Goal: Find specific page/section: Find specific page/section

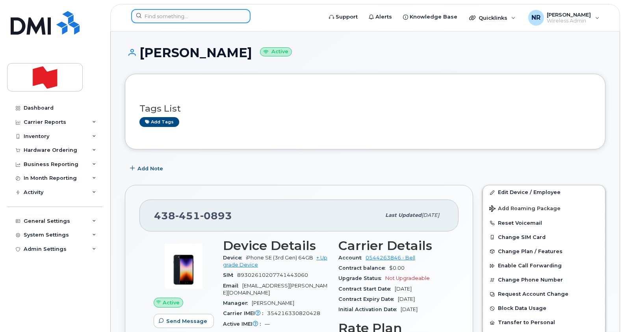
click at [165, 17] on input at bounding box center [190, 16] width 119 height 14
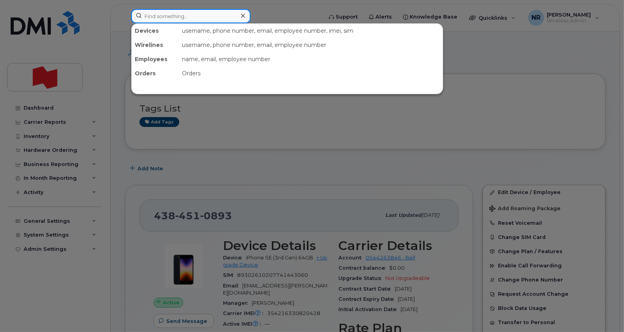
paste input "2045582890"
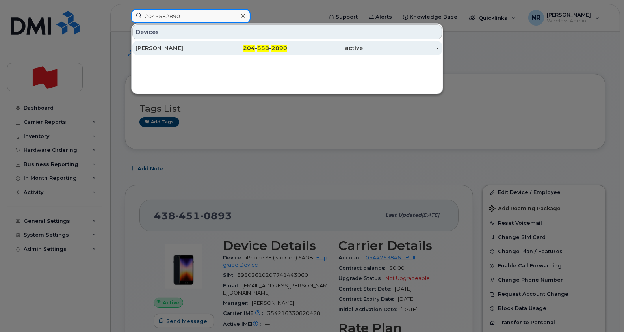
type input "2045582890"
click at [164, 48] on div "Narciso Neves" at bounding box center [173, 48] width 76 height 8
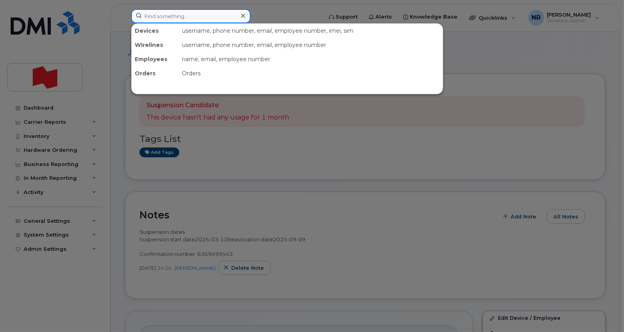
click at [180, 14] on input at bounding box center [190, 16] width 119 height 14
paste input "2362680831"
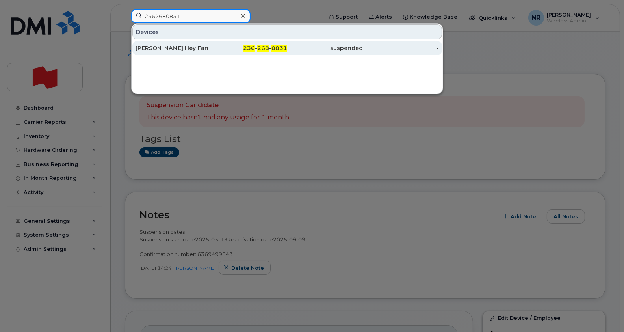
type input "2362680831"
drag, startPoint x: 165, startPoint y: 50, endPoint x: 180, endPoint y: 50, distance: 15.0
click at [164, 50] on div "Lawrence King Hey Fan" at bounding box center [173, 48] width 76 height 8
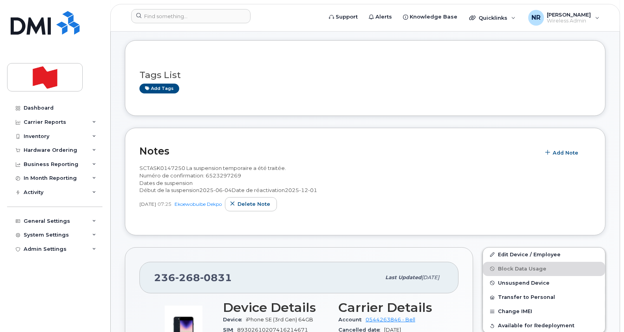
scroll to position [49, 0]
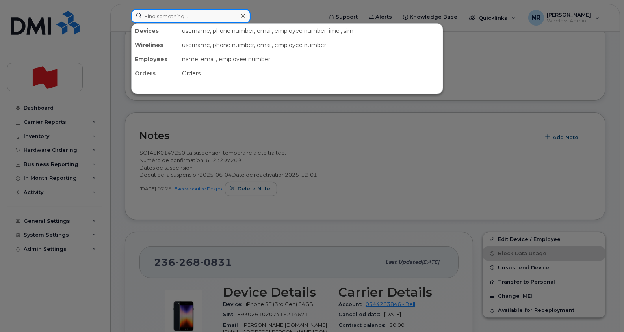
click at [176, 17] on input at bounding box center [190, 16] width 119 height 14
paste input "2363349562"
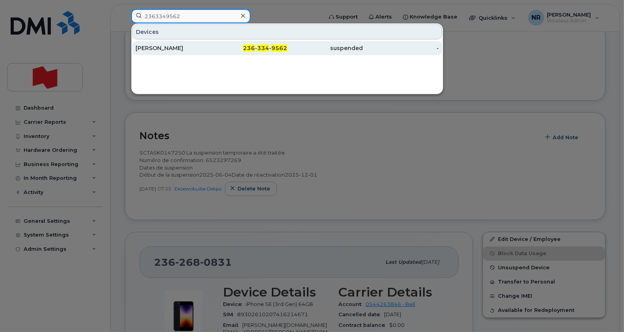
type input "2363349562"
click at [152, 48] on div "Eric Fontaine" at bounding box center [173, 48] width 76 height 8
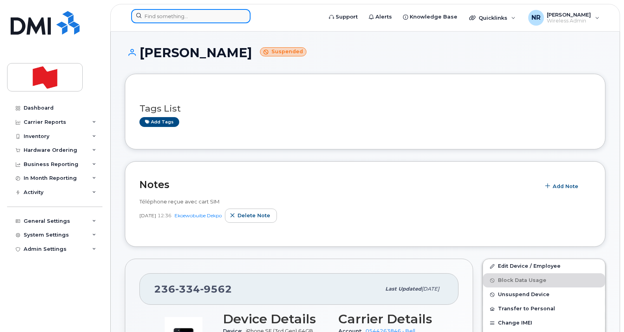
drag, startPoint x: 167, startPoint y: 16, endPoint x: 172, endPoint y: 16, distance: 5.1
click at [167, 16] on input at bounding box center [190, 16] width 119 height 14
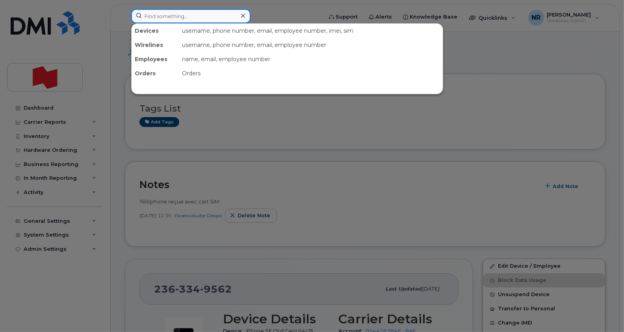
paste input "2363399833"
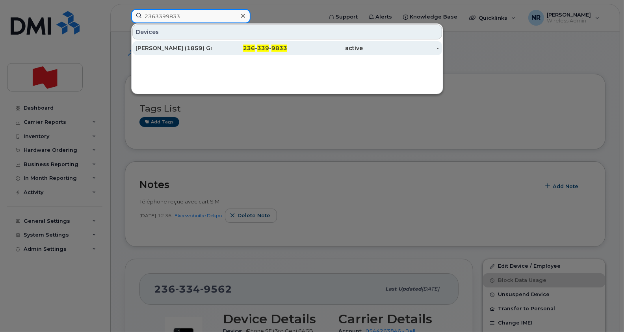
type input "2363399833"
click at [157, 45] on div "Kristina (1859) Goldthorpe" at bounding box center [173, 48] width 76 height 8
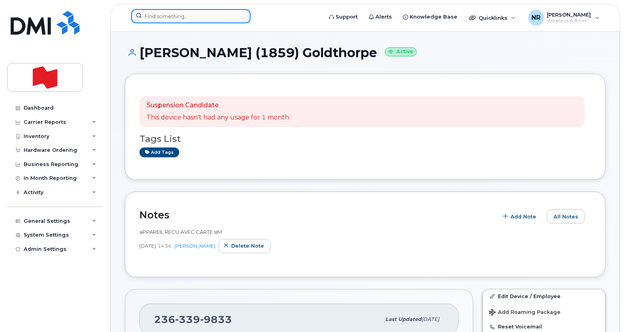
click at [162, 17] on input at bounding box center [190, 16] width 119 height 14
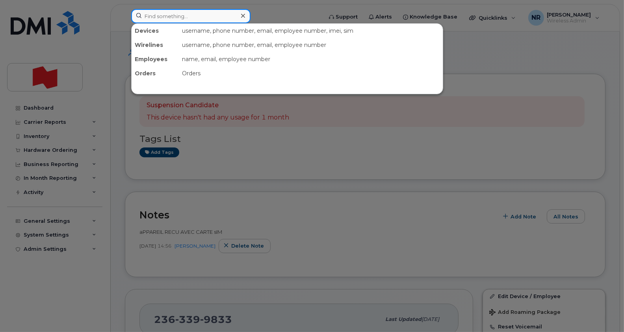
paste input "3435769684"
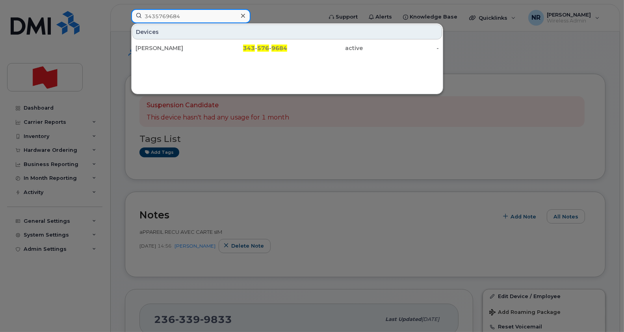
type input "3435769684"
click at [154, 49] on div "[PERSON_NAME]" at bounding box center [173, 48] width 76 height 8
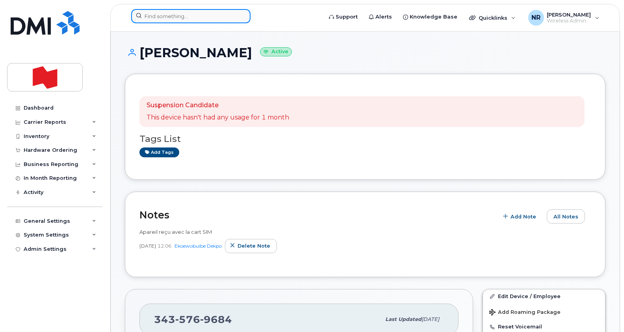
click at [163, 15] on input at bounding box center [190, 16] width 119 height 14
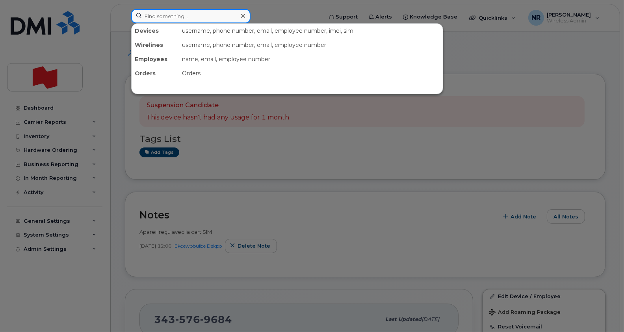
paste input "3652752778"
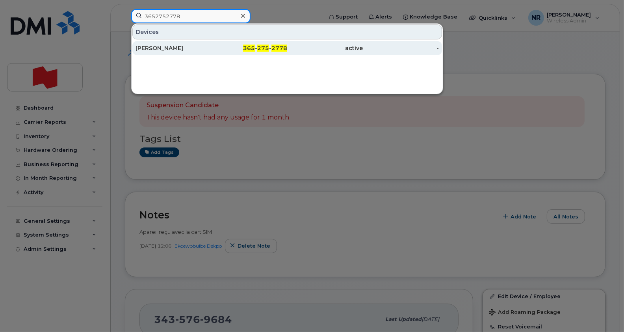
type input "3652752778"
click at [148, 47] on div "Logan Hale" at bounding box center [173, 48] width 76 height 8
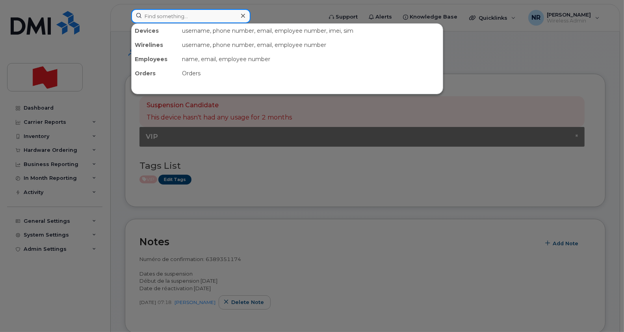
click at [193, 18] on input at bounding box center [190, 16] width 119 height 14
paste input "3652755966"
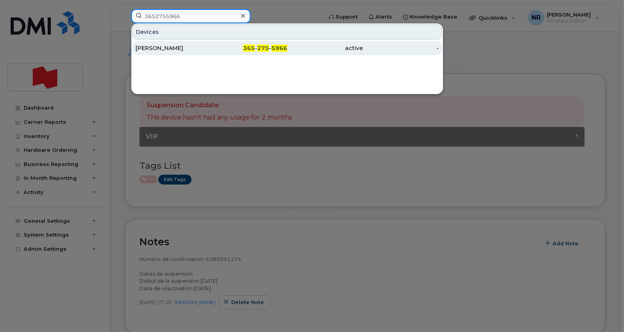
type input "3652755966"
click at [145, 46] on div "Eli Rodney" at bounding box center [173, 48] width 76 height 8
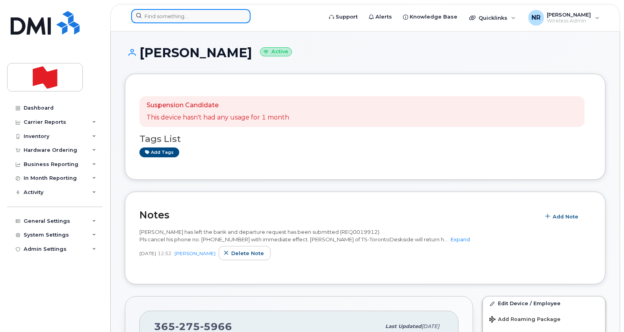
click at [204, 15] on input at bounding box center [190, 16] width 119 height 14
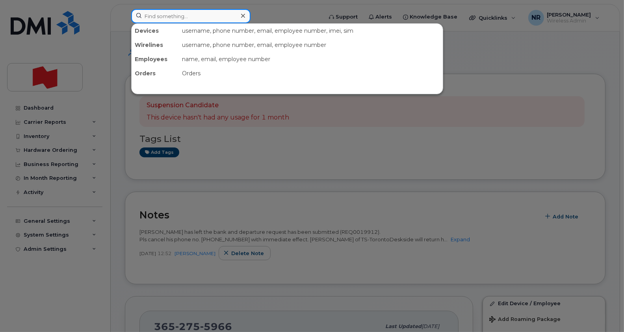
paste input "3652757844"
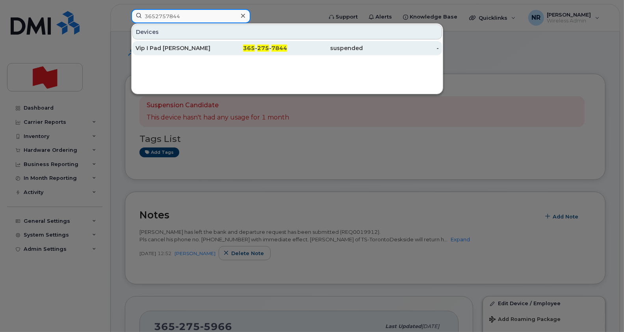
type input "3652757844"
click at [177, 45] on div "Vip I Pad Luc Bertrand" at bounding box center [173, 48] width 76 height 8
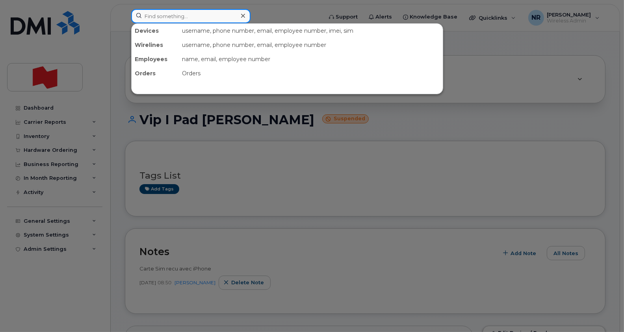
click at [169, 14] on input at bounding box center [190, 16] width 119 height 14
paste input "3673211915"
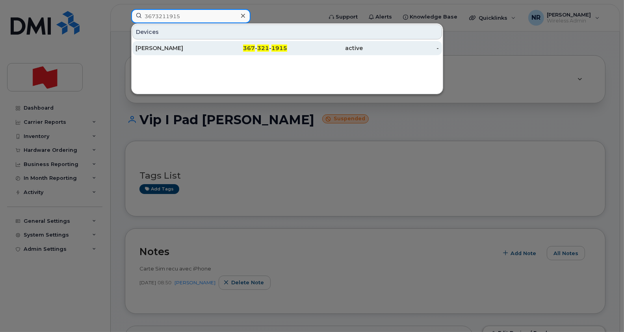
type input "3673211915"
click at [156, 48] on div "Diane Lavoie" at bounding box center [173, 48] width 76 height 8
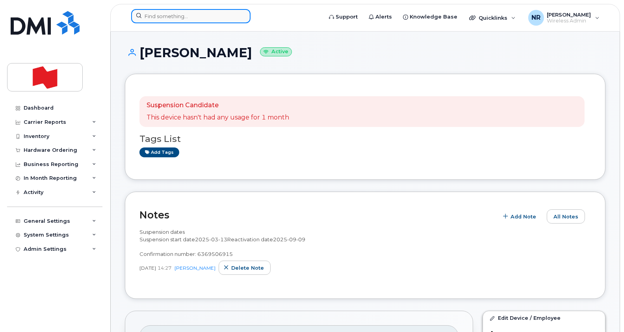
drag, startPoint x: 159, startPoint y: 19, endPoint x: 176, endPoint y: 16, distance: 17.2
click at [159, 19] on input at bounding box center [190, 16] width 119 height 14
paste input "3673214012"
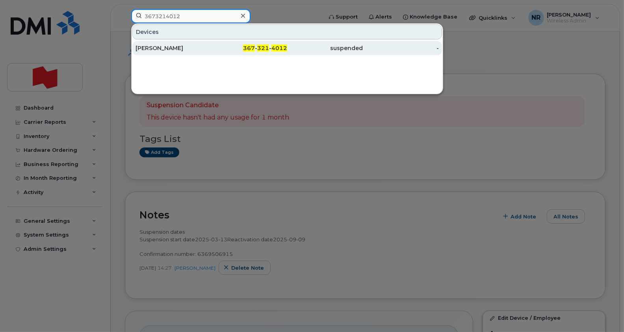
type input "3673214012"
click at [146, 48] on div "[PERSON_NAME]" at bounding box center [173, 48] width 76 height 8
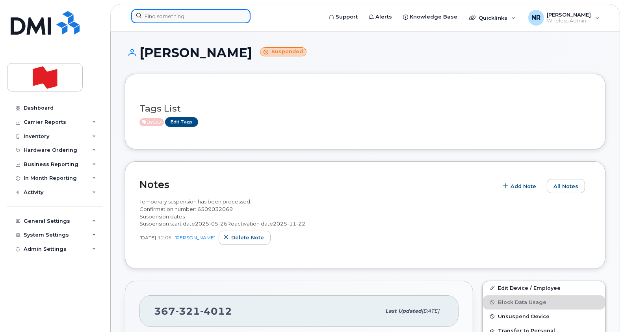
click at [175, 11] on input at bounding box center [190, 16] width 119 height 14
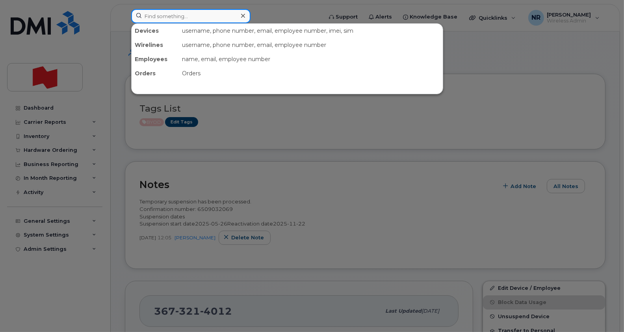
paste input "3673302414"
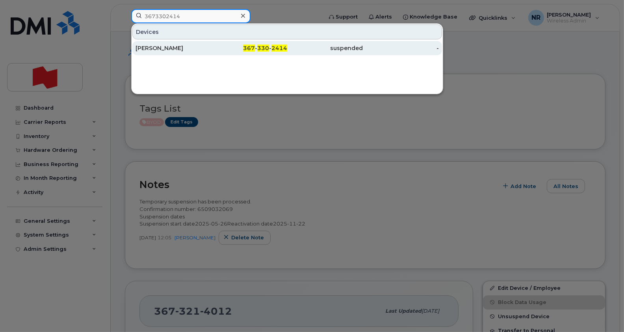
type input "3673302414"
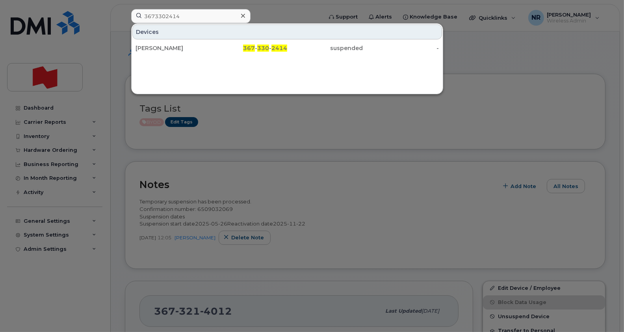
drag, startPoint x: 169, startPoint y: 51, endPoint x: 228, endPoint y: 56, distance: 58.5
click at [169, 51] on div "[PERSON_NAME]" at bounding box center [173, 48] width 76 height 8
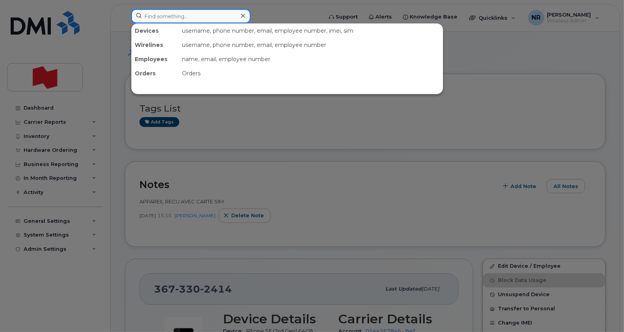
click at [219, 18] on input at bounding box center [190, 16] width 119 height 14
paste input "4033694102"
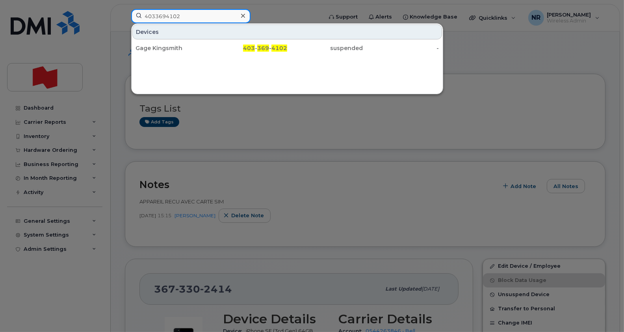
type input "4033694102"
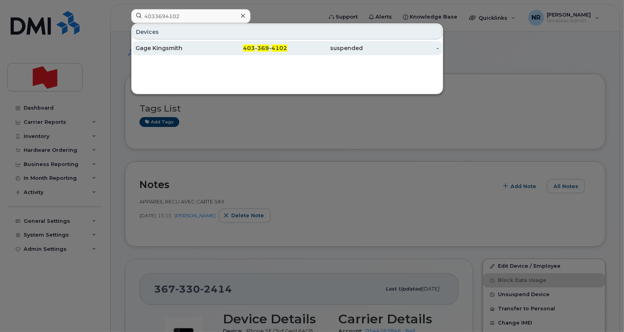
click at [166, 48] on div "Gage Kingsmith" at bounding box center [173, 48] width 76 height 8
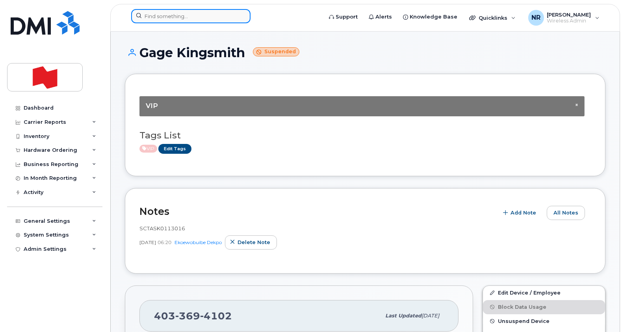
click at [185, 14] on input at bounding box center [190, 16] width 119 height 14
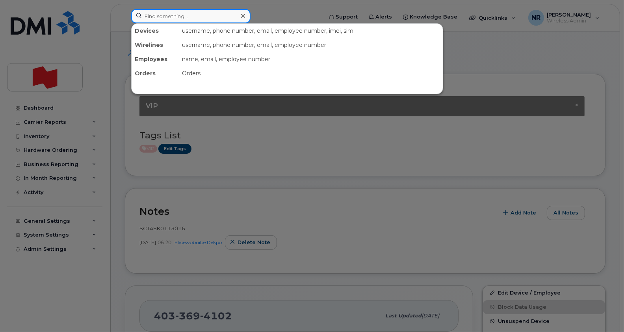
paste input "4033894189"
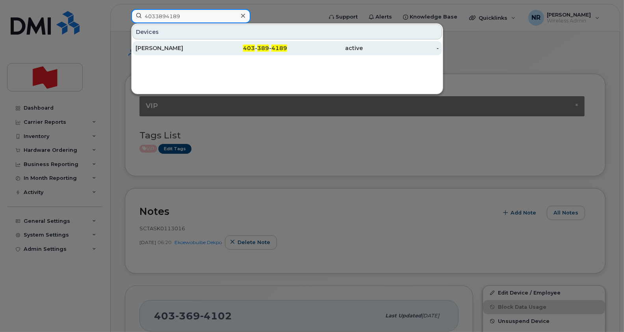
type input "4033894189"
drag, startPoint x: 162, startPoint y: 48, endPoint x: 188, endPoint y: 53, distance: 26.6
click at [162, 48] on div "Susan Lerouzic" at bounding box center [173, 48] width 76 height 8
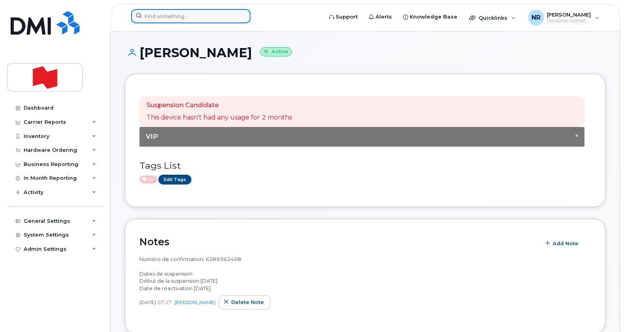
click at [189, 18] on input at bounding box center [190, 16] width 119 height 14
paste input "4034617210"
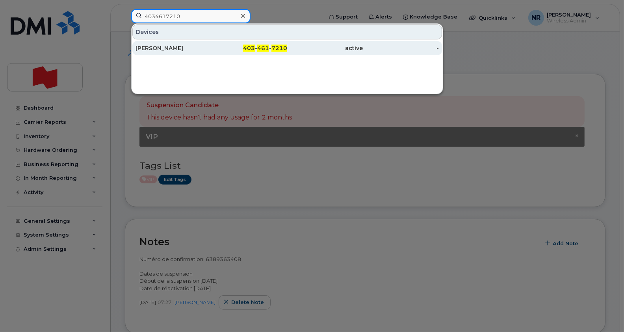
type input "4034617210"
click at [163, 48] on div "[PERSON_NAME]" at bounding box center [173, 48] width 76 height 8
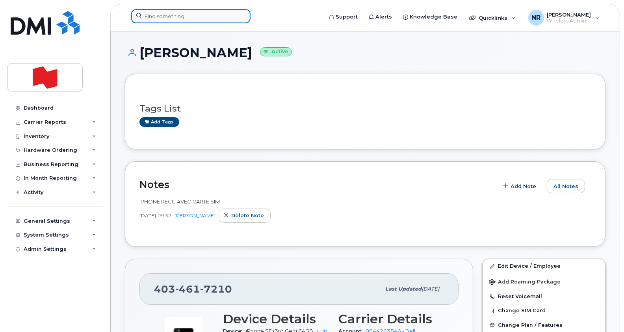
click at [167, 19] on input at bounding box center [190, 16] width 119 height 14
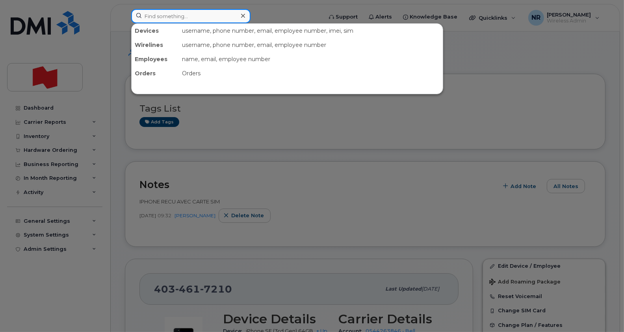
paste input "4034617505"
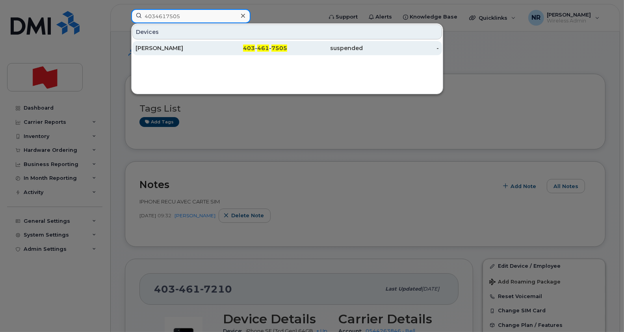
type input "4034617505"
click at [169, 49] on div "[PERSON_NAME]" at bounding box center [173, 48] width 76 height 8
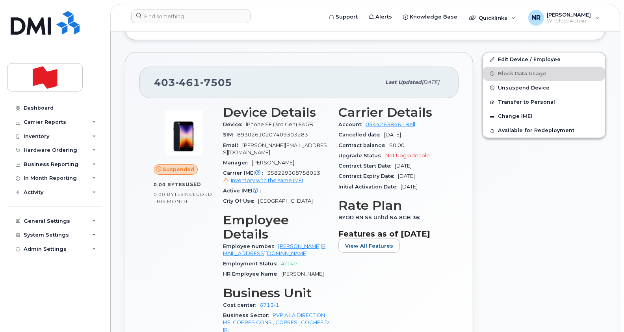
scroll to position [98, 0]
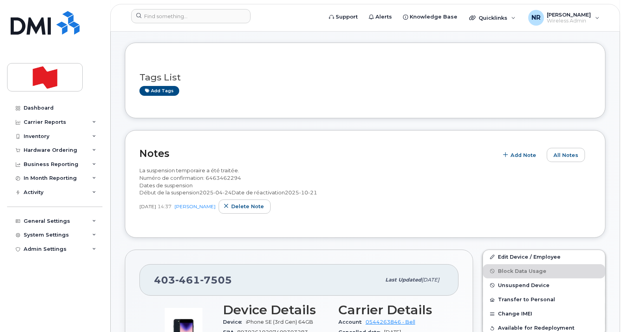
click at [175, 8] on header "Support Alerts Knowledge Base Quicklinks Suspend / Cancel Device Change SIM Car…" at bounding box center [365, 18] width 510 height 28
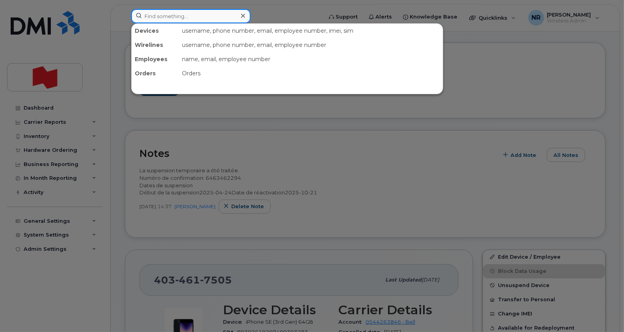
click at [174, 14] on input at bounding box center [190, 16] width 119 height 14
paste input "4035540726"
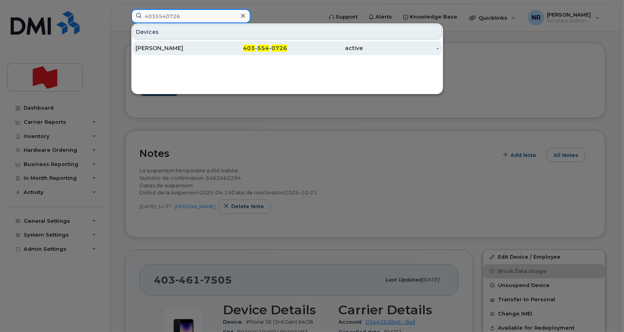
type input "4035540726"
click at [153, 47] on div "Curtis Morden" at bounding box center [173, 48] width 76 height 8
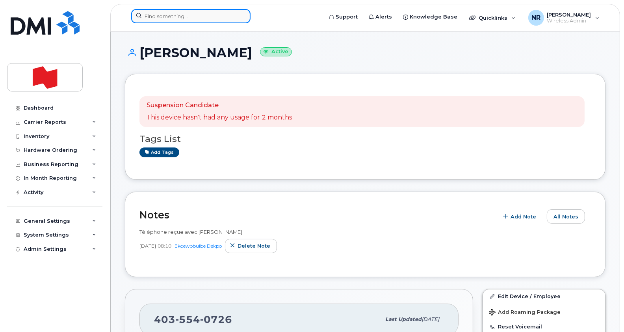
click at [185, 13] on input at bounding box center [190, 16] width 119 height 14
paste input "4037966119"
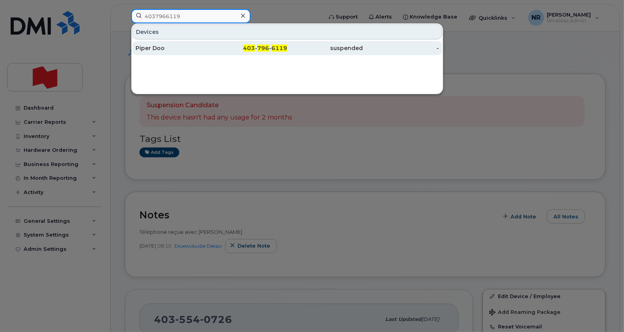
type input "4037966119"
click at [163, 47] on div "Piper Doo" at bounding box center [173, 48] width 76 height 8
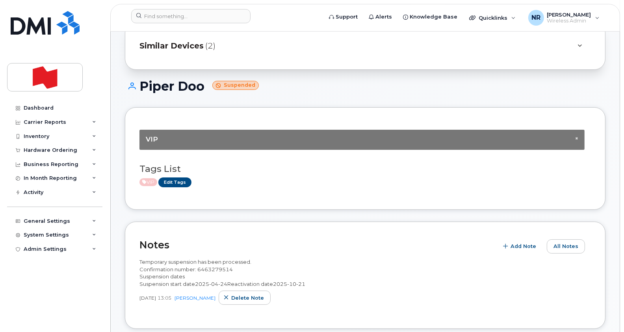
scroll to position [49, 0]
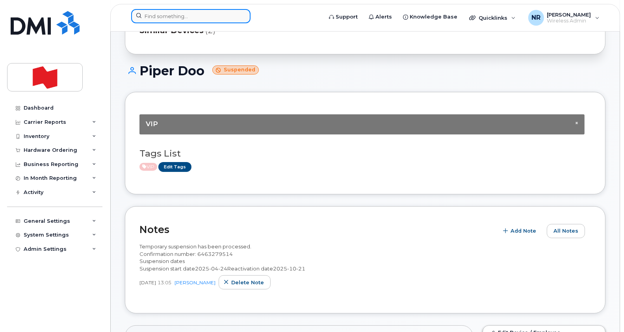
click at [171, 16] on input at bounding box center [190, 16] width 119 height 14
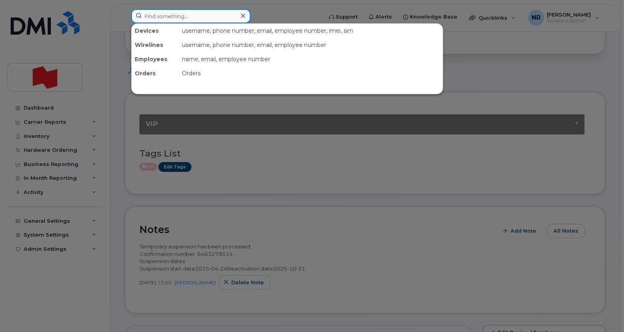
paste input "4038019204"
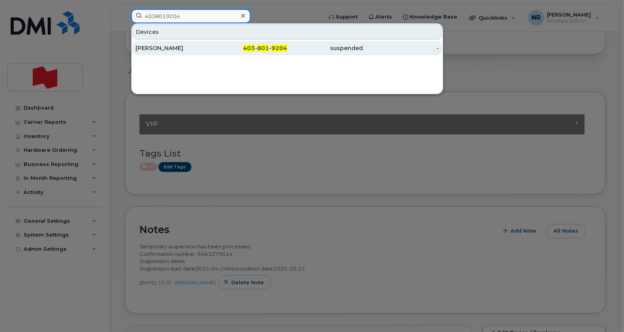
type input "4038019204"
click at [175, 53] on div "Samuel Thierman" at bounding box center [173, 48] width 76 height 14
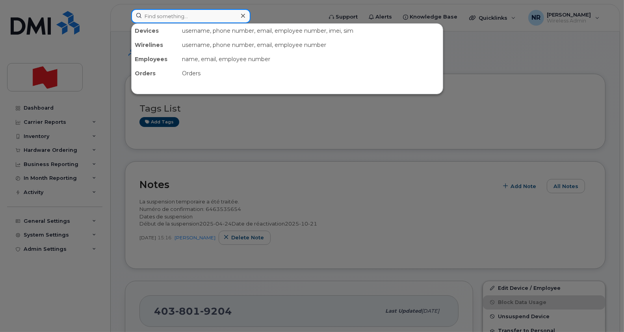
click at [172, 14] on input at bounding box center [190, 16] width 119 height 14
paste input "4038285211"
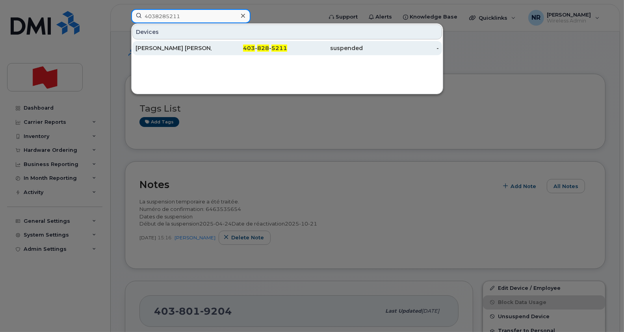
type input "4038285211"
click at [167, 49] on div "Jeffrey Douglas Young" at bounding box center [173, 48] width 76 height 8
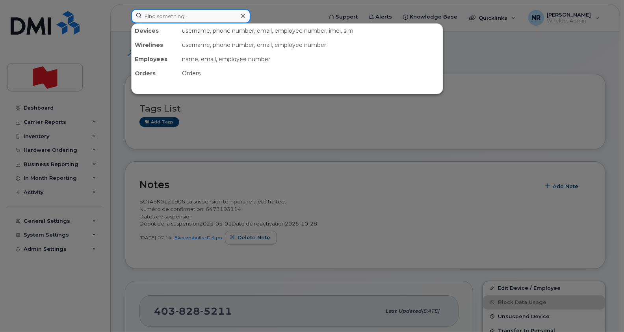
click at [145, 18] on input at bounding box center [190, 16] width 119 height 14
paste input "4038353361"
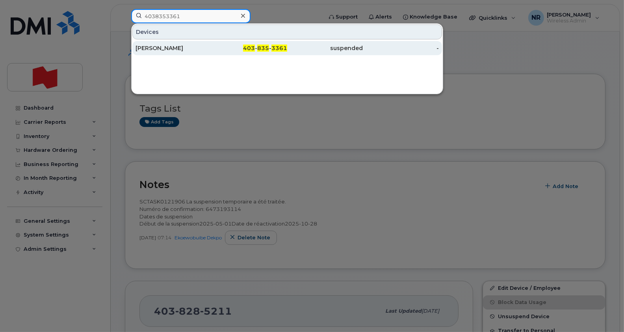
type input "4038353361"
click at [159, 50] on div "[PERSON_NAME]" at bounding box center [173, 48] width 76 height 8
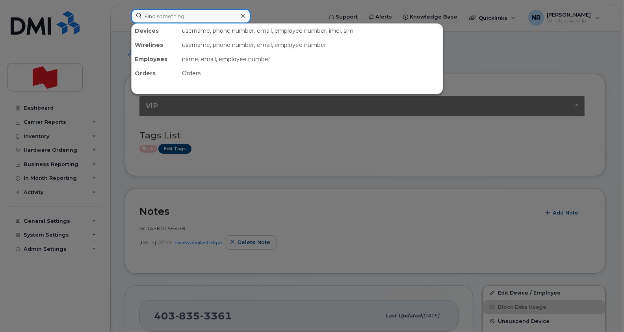
click at [174, 14] on input at bounding box center [190, 16] width 119 height 14
paste input "4038694947"
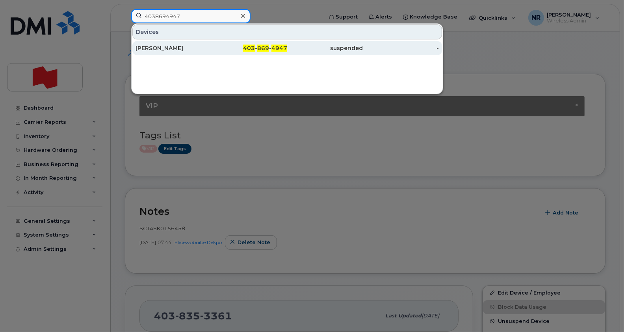
type input "4038694947"
click at [163, 51] on div "Jacob Mclaughlin" at bounding box center [173, 48] width 76 height 8
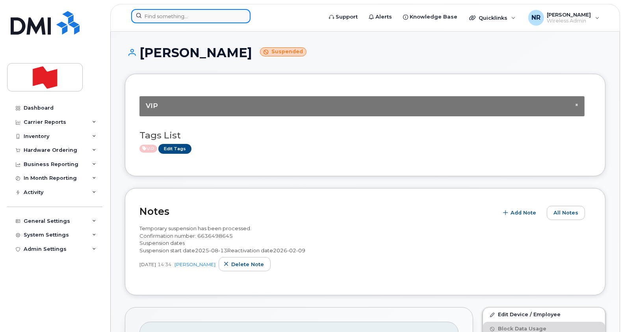
click at [199, 15] on input at bounding box center [190, 16] width 119 height 14
paste input "4162064258"
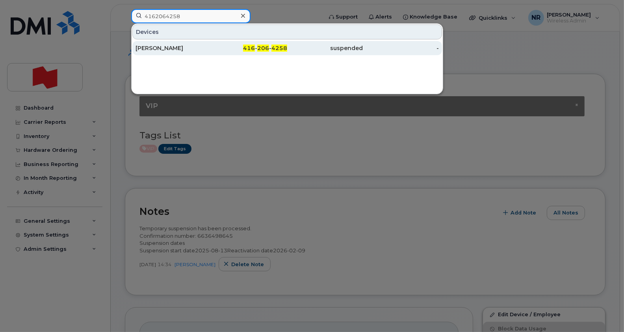
type input "4162064258"
click at [159, 49] on div "Tristan Strathy" at bounding box center [173, 48] width 76 height 8
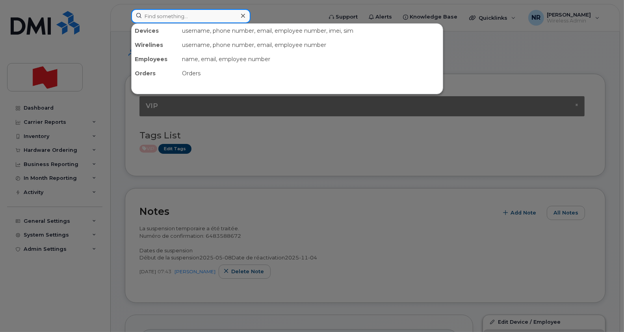
click at [213, 17] on input at bounding box center [190, 16] width 119 height 14
paste input "4162097543"
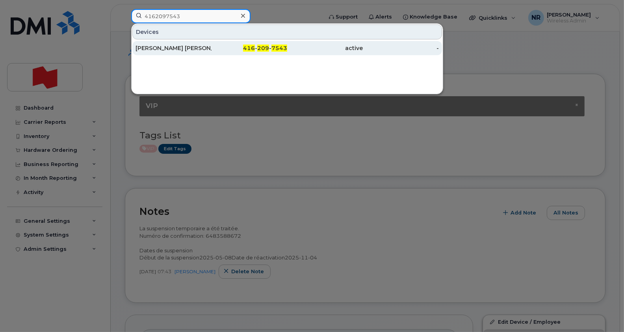
type input "4162097543"
click at [166, 45] on div "Samuel Sandy Buddy Wiseman Barker" at bounding box center [173, 48] width 76 height 8
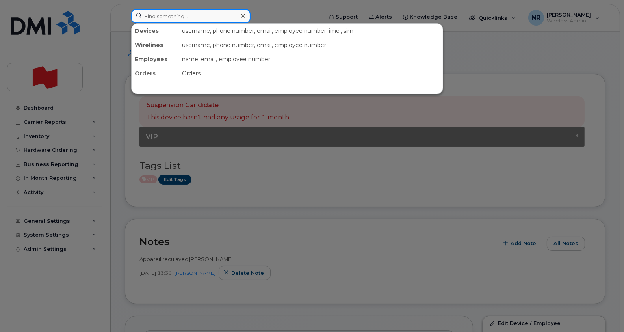
click at [173, 13] on input at bounding box center [190, 16] width 119 height 14
paste input "4162541059"
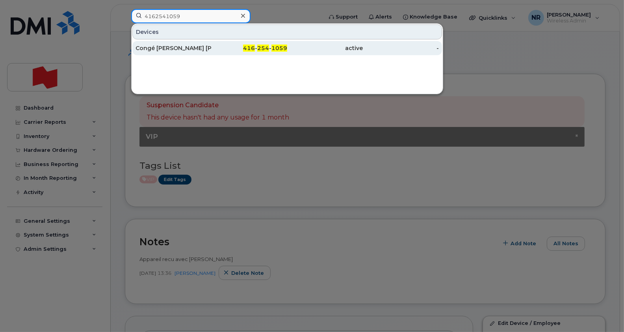
type input "4162541059"
click at [161, 45] on div "Congé Mann Arpit Shah" at bounding box center [173, 48] width 76 height 8
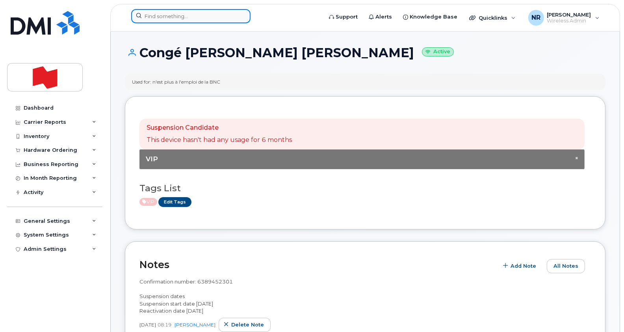
click at [209, 16] on input at bounding box center [190, 16] width 119 height 14
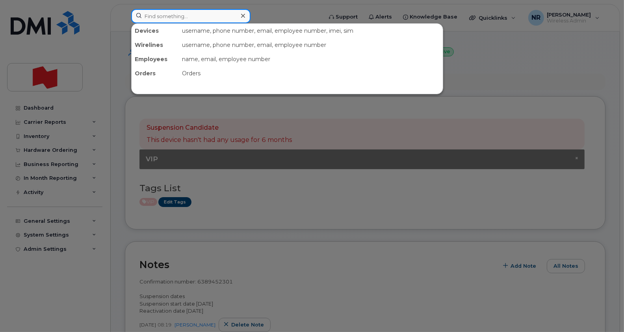
paste input "4164327429"
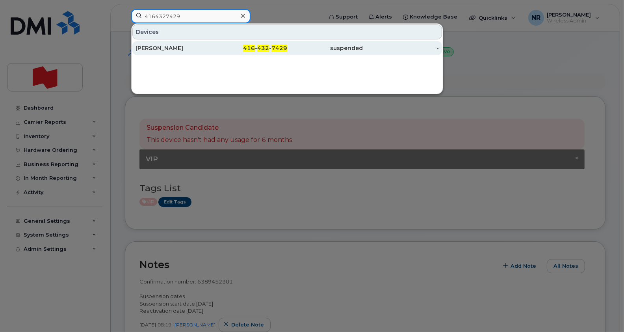
type input "4164327429"
click at [155, 46] on div "Nadah Yunus Sema" at bounding box center [173, 48] width 76 height 8
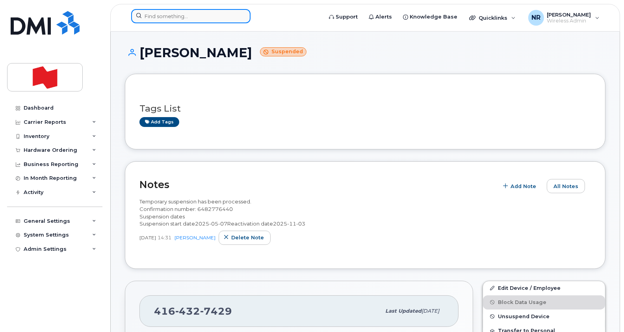
click at [185, 13] on input at bounding box center [190, 16] width 119 height 14
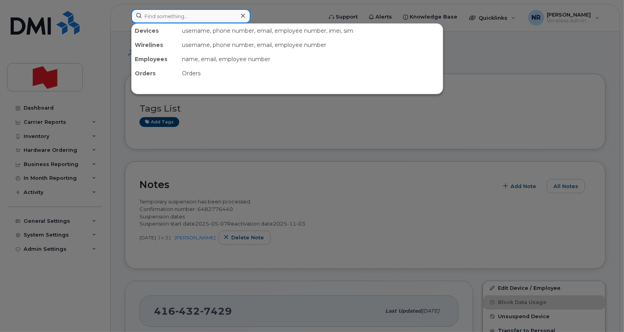
paste input "4164369026"
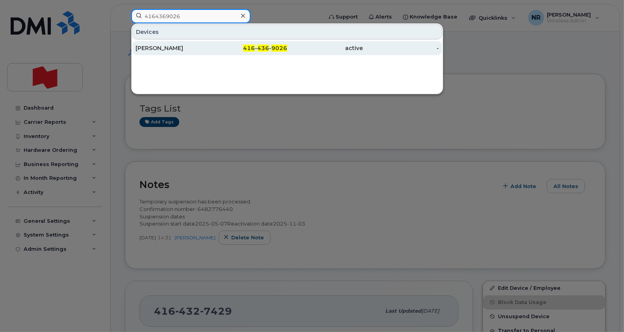
type input "4164369026"
click at [145, 46] on div "[PERSON_NAME]" at bounding box center [173, 48] width 76 height 8
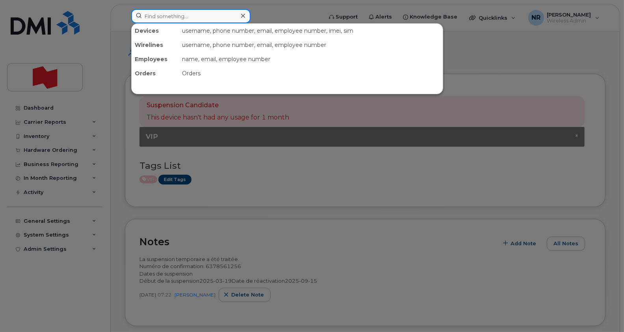
click at [191, 15] on input at bounding box center [190, 16] width 119 height 14
paste input "4164711265"
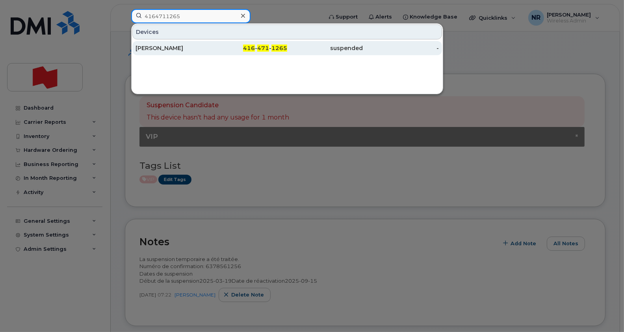
type input "4164711265"
drag, startPoint x: 157, startPoint y: 49, endPoint x: 183, endPoint y: 55, distance: 27.0
click at [156, 49] on div "[PERSON_NAME]" at bounding box center [173, 48] width 76 height 8
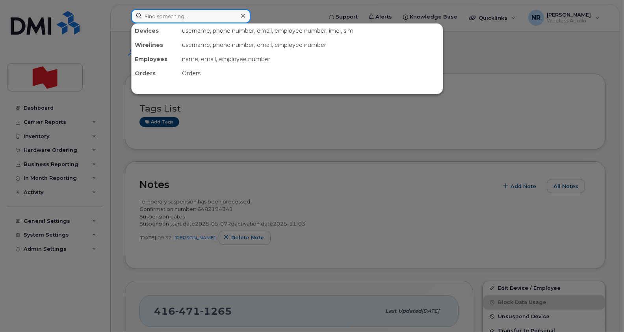
click at [221, 11] on input at bounding box center [190, 16] width 119 height 14
paste input "4165282108"
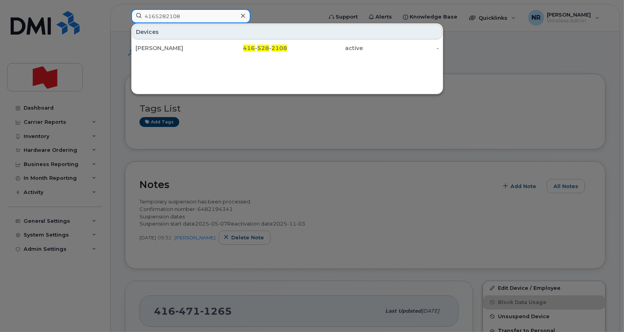
type input "4165282108"
click at [158, 38] on div "Devices" at bounding box center [286, 31] width 309 height 15
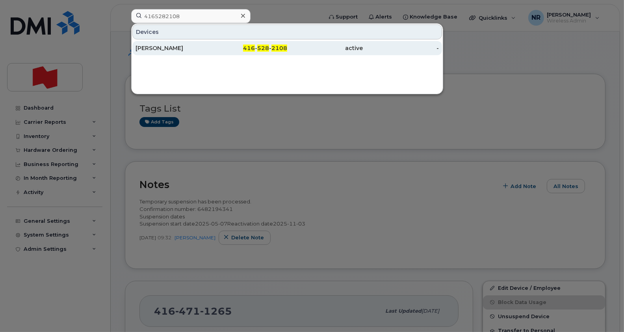
click at [164, 51] on div "[PERSON_NAME]" at bounding box center [173, 48] width 76 height 8
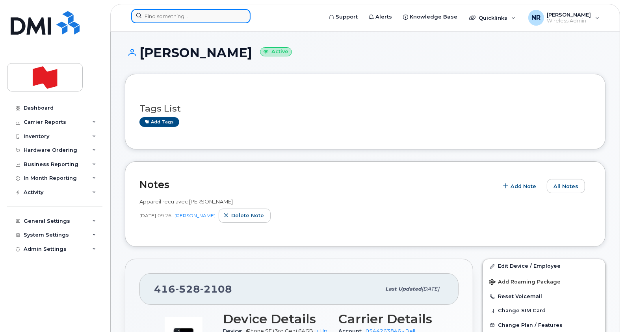
click at [185, 14] on input at bounding box center [190, 16] width 119 height 14
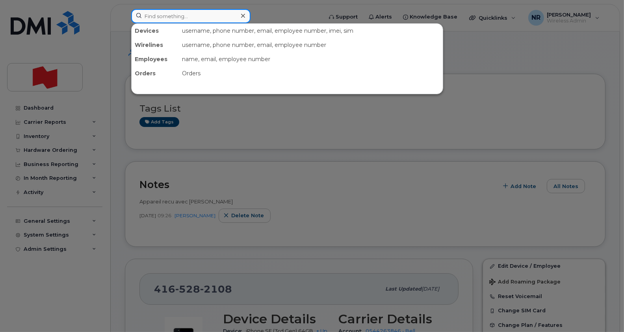
paste input "4165404639"
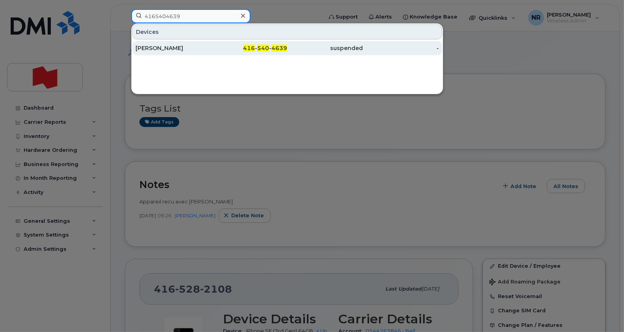
type input "4165404639"
click at [161, 49] on div "[PERSON_NAME]" at bounding box center [173, 48] width 76 height 8
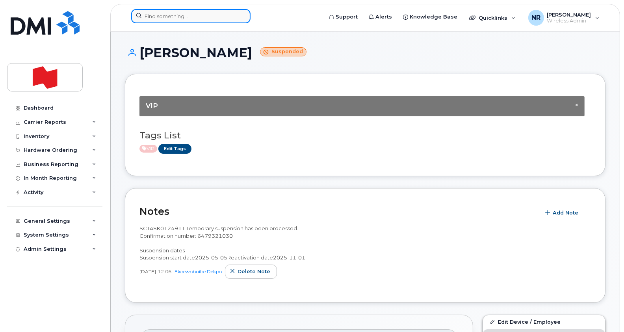
click at [178, 18] on input at bounding box center [190, 16] width 119 height 14
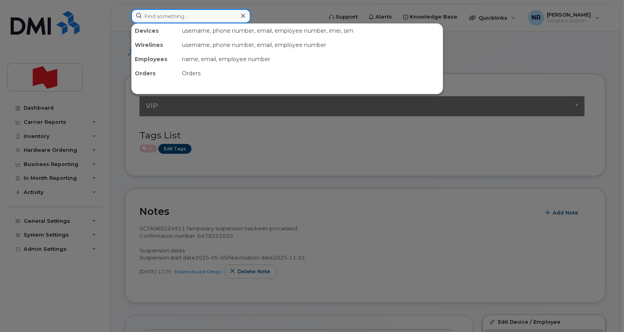
paste input "4165405236"
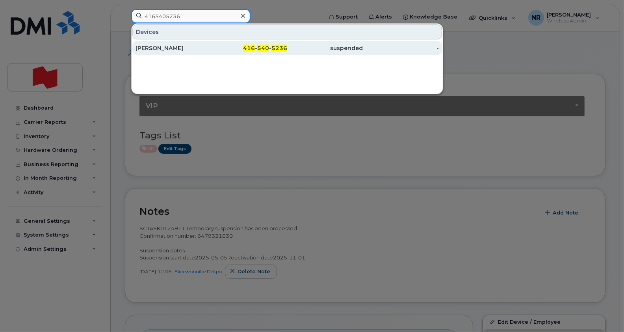
type input "4165405236"
click at [145, 53] on div "[PERSON_NAME]" at bounding box center [173, 48] width 76 height 14
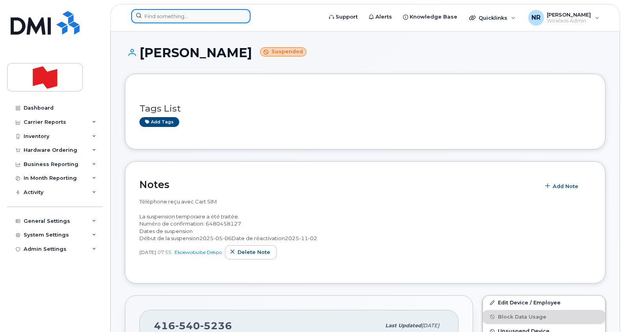
click at [164, 11] on input at bounding box center [190, 16] width 119 height 14
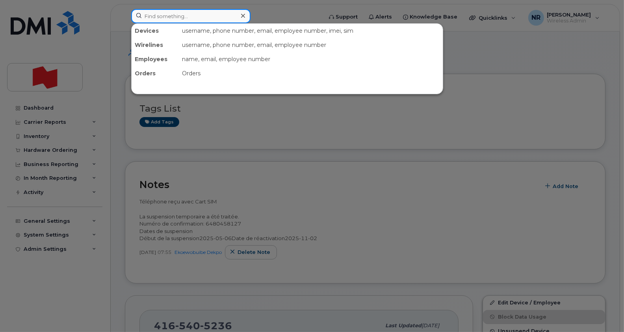
paste input "4166760561"
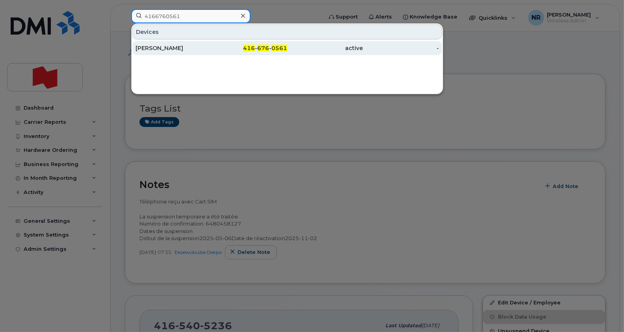
type input "4166760561"
click at [145, 48] on div "Christopher Lor" at bounding box center [173, 48] width 76 height 8
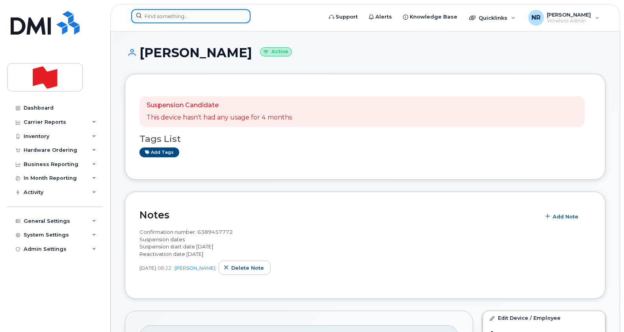
paste input "4167063399"
click at [204, 12] on input "4167063399" at bounding box center [190, 16] width 119 height 14
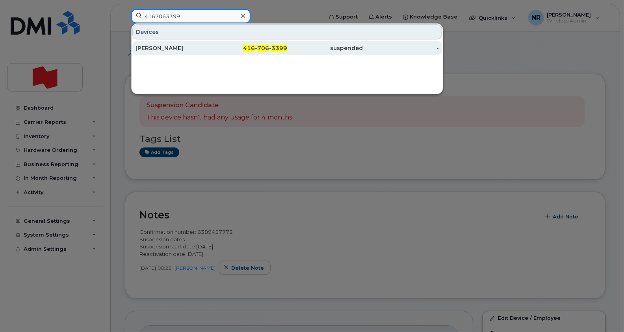
type input "4167063399"
click at [152, 52] on div "[PERSON_NAME]" at bounding box center [173, 48] width 76 height 14
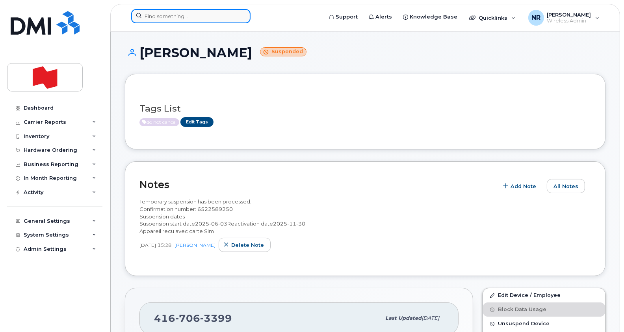
click at [206, 17] on input at bounding box center [190, 16] width 119 height 14
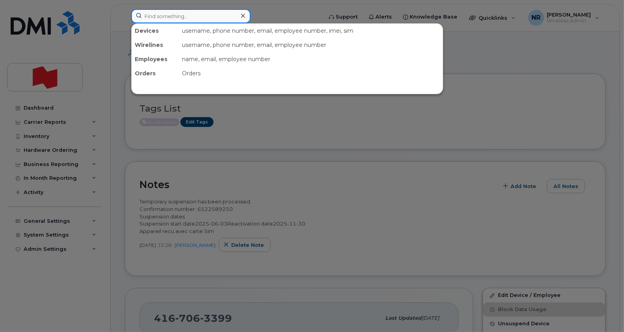
paste input "4167951901"
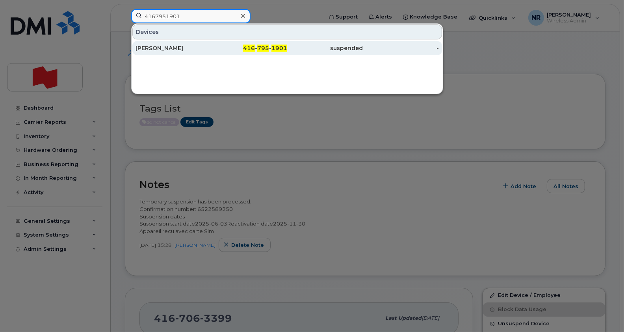
type input "4167951901"
drag, startPoint x: 160, startPoint y: 45, endPoint x: 366, endPoint y: 52, distance: 206.4
click at [160, 45] on div "[PERSON_NAME]" at bounding box center [173, 48] width 76 height 8
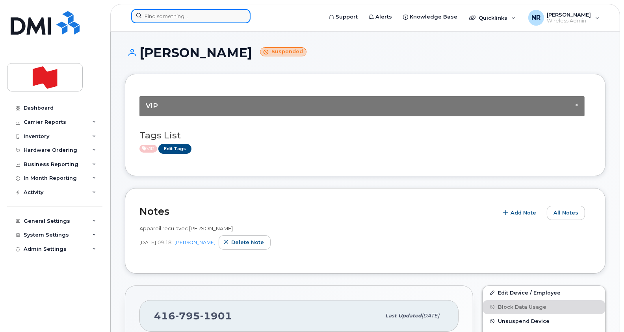
drag, startPoint x: 177, startPoint y: 15, endPoint x: 183, endPoint y: 16, distance: 6.3
click at [177, 15] on input at bounding box center [190, 16] width 119 height 14
paste input "4168051520"
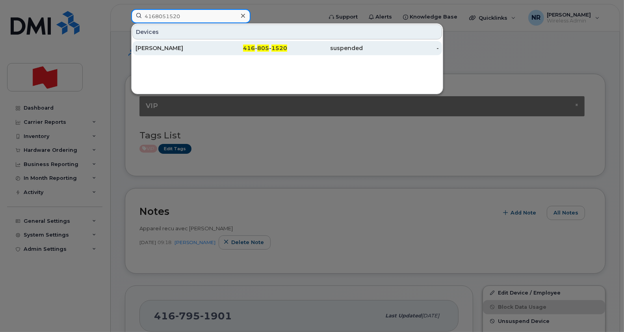
type input "4168051520"
click at [147, 48] on div "[PERSON_NAME]" at bounding box center [173, 48] width 76 height 8
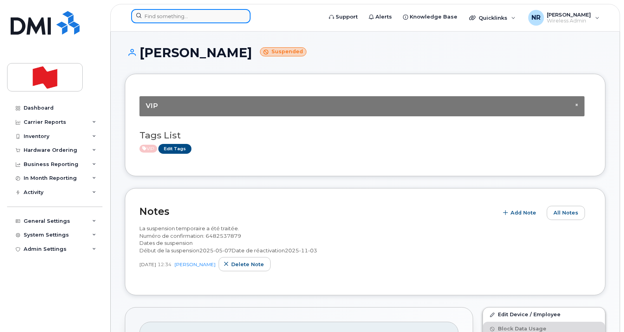
click at [164, 17] on input at bounding box center [190, 16] width 119 height 14
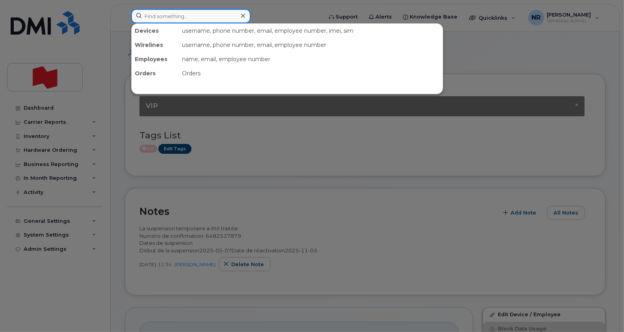
paste input "4168998534"
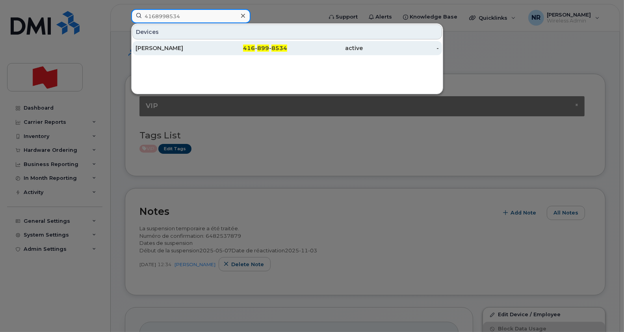
type input "4168998534"
click at [164, 46] on div "Daniel Mccarthy" at bounding box center [173, 48] width 76 height 8
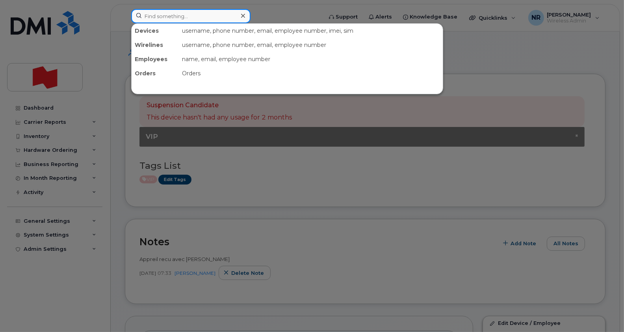
click at [179, 15] on input at bounding box center [190, 16] width 119 height 14
paste input "4169496139"
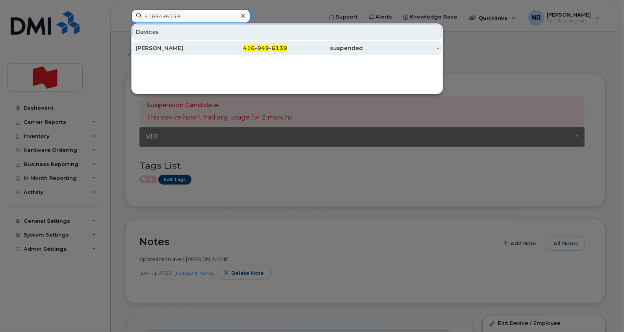
type input "4169496139"
click at [146, 46] on div "Lavish Ramrakhani" at bounding box center [173, 48] width 76 height 8
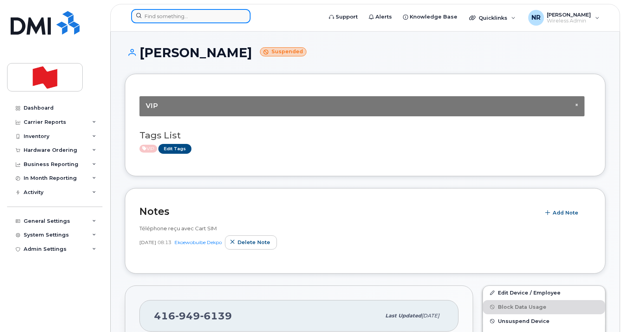
click at [152, 14] on input at bounding box center [190, 16] width 119 height 14
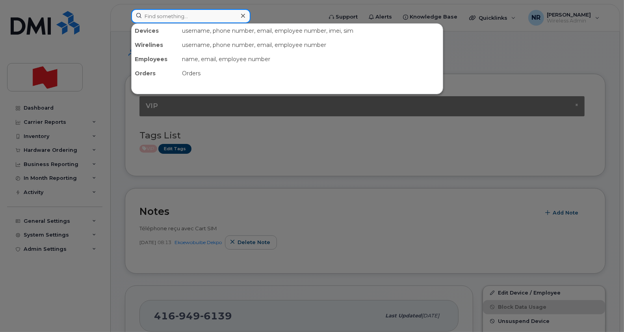
paste input "4169933597"
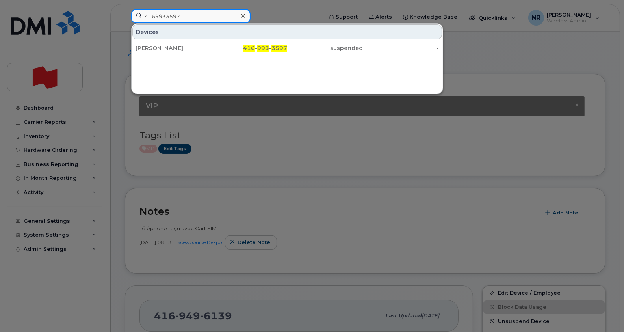
type input "4169933597"
click at [167, 45] on div "Artiom Novikov" at bounding box center [173, 48] width 76 height 8
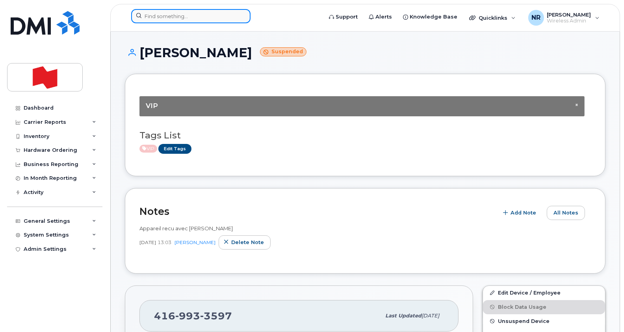
click at [165, 15] on input at bounding box center [190, 16] width 119 height 14
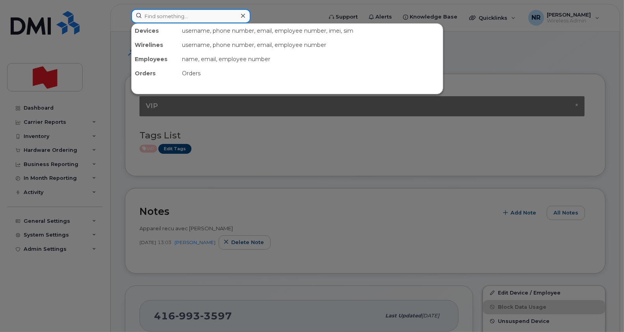
paste input "4185099748"
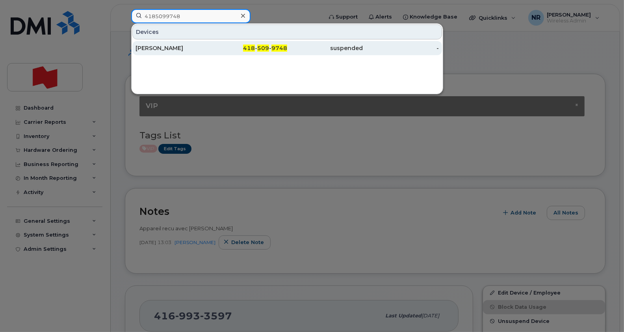
type input "4185099748"
click at [170, 47] on div "[PERSON_NAME]" at bounding box center [173, 48] width 76 height 8
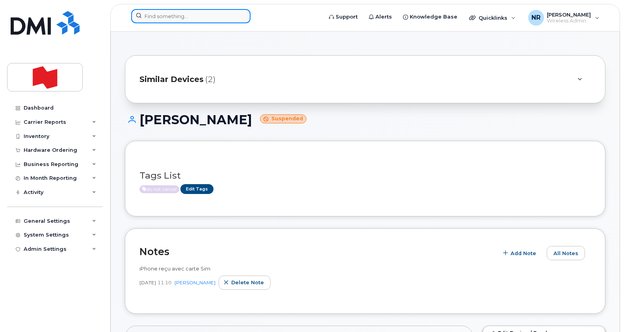
drag, startPoint x: 151, startPoint y: 15, endPoint x: 165, endPoint y: 15, distance: 14.6
click at [151, 15] on input at bounding box center [190, 16] width 119 height 14
paste input "4185706922"
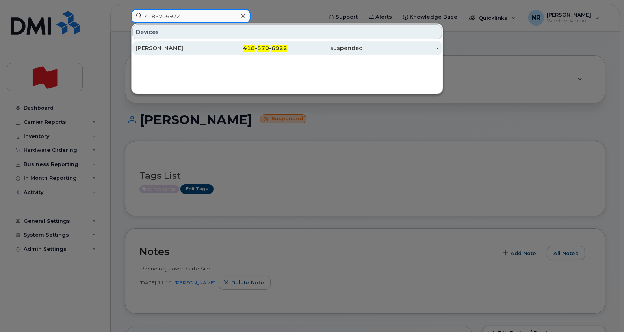
type input "4185706922"
click at [175, 51] on div "Marie Helene Villeneuve" at bounding box center [173, 48] width 76 height 8
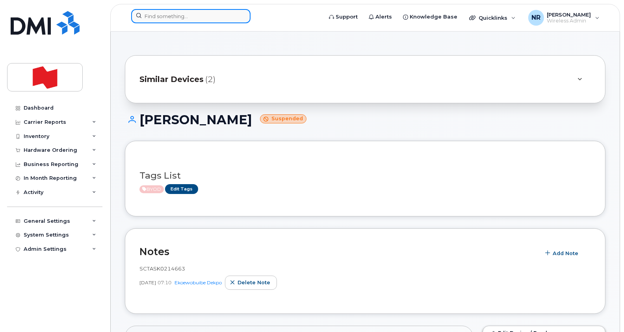
click at [170, 12] on input at bounding box center [190, 16] width 119 height 14
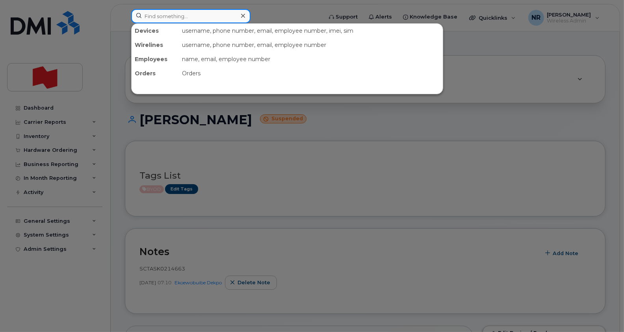
paste input "4185759027"
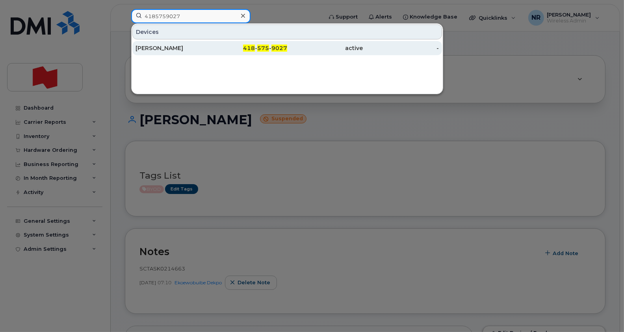
type input "4185759027"
click at [148, 46] on div "[PERSON_NAME]" at bounding box center [173, 48] width 76 height 8
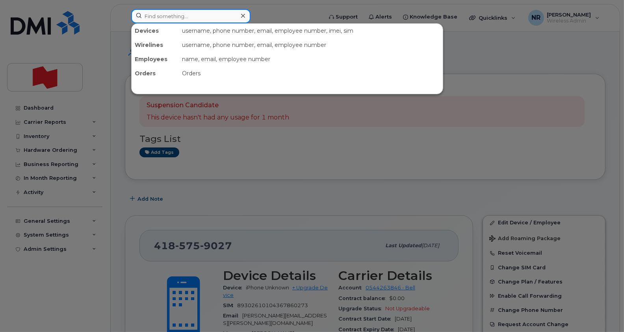
click at [172, 16] on input at bounding box center [190, 16] width 119 height 14
paste input "4186705983"
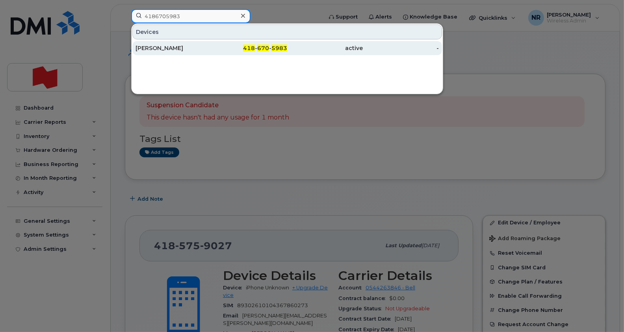
type input "4186705983"
drag, startPoint x: 154, startPoint y: 48, endPoint x: 348, endPoint y: 99, distance: 201.6
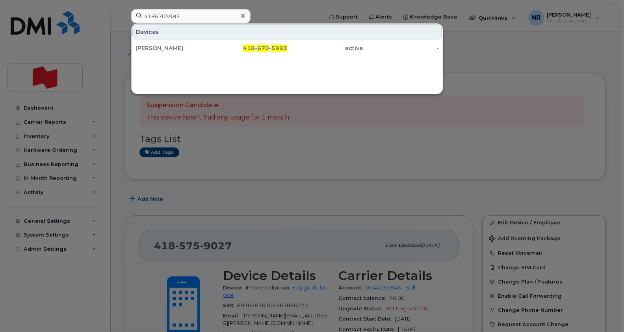
click at [154, 48] on div "Antoine Duchaine" at bounding box center [173, 48] width 76 height 8
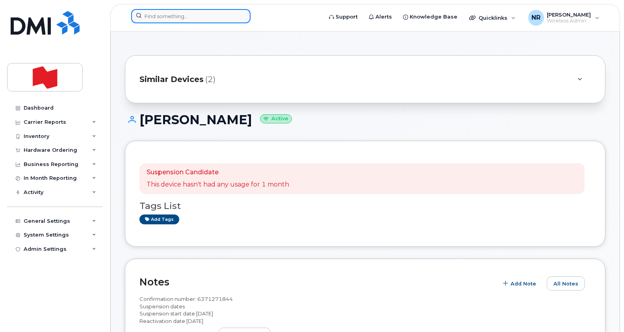
click at [189, 13] on input at bounding box center [190, 16] width 119 height 14
paste input "4186907079"
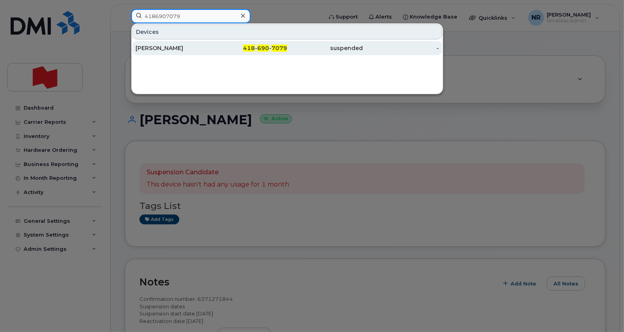
type input "4186907079"
click at [160, 46] on div "[PERSON_NAME]" at bounding box center [173, 48] width 76 height 8
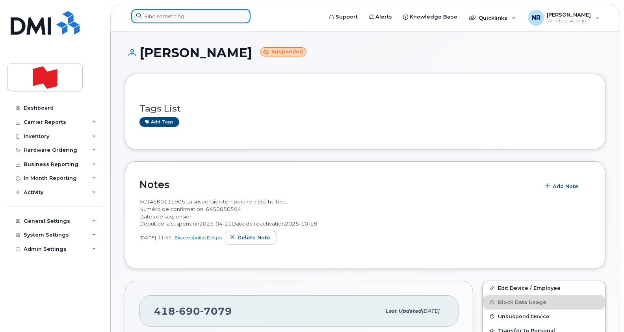
drag, startPoint x: 223, startPoint y: 18, endPoint x: 230, endPoint y: 18, distance: 7.1
click at [223, 18] on input at bounding box center [190, 16] width 119 height 14
paste input "4188028972"
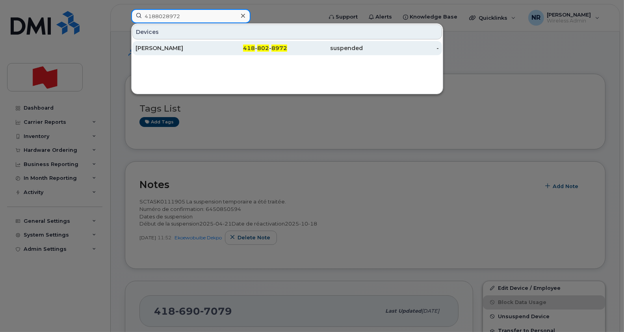
type input "4188028972"
click at [175, 49] on div "Veronique Korotkova" at bounding box center [173, 48] width 76 height 8
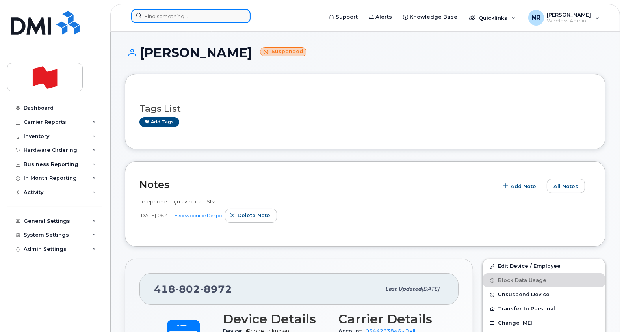
click at [166, 14] on input at bounding box center [190, 16] width 119 height 14
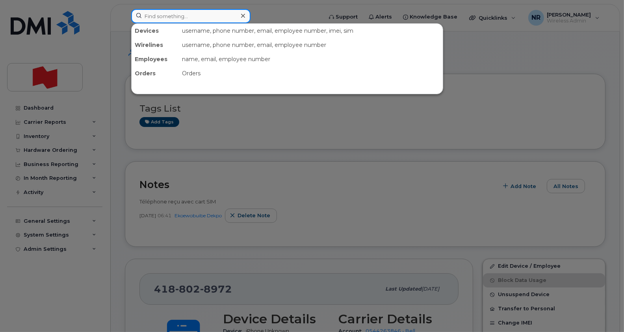
paste input "4188946032"
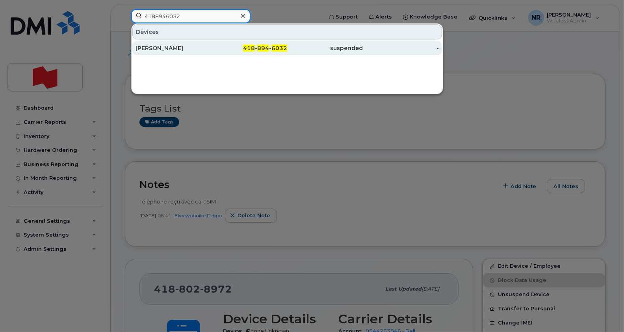
type input "4188946032"
click at [153, 48] on div "Fabien Roy" at bounding box center [173, 48] width 76 height 8
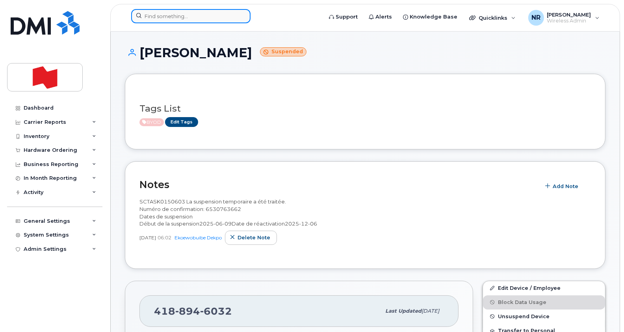
click at [181, 14] on input at bounding box center [190, 16] width 119 height 14
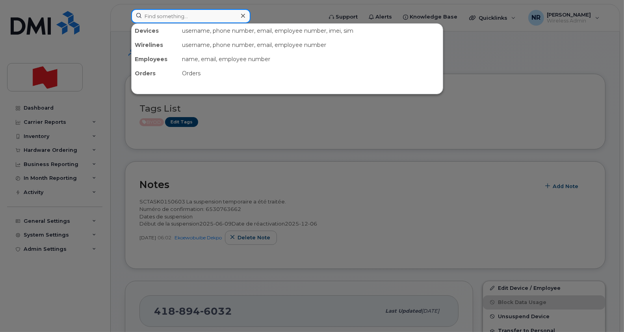
paste input "4372974362"
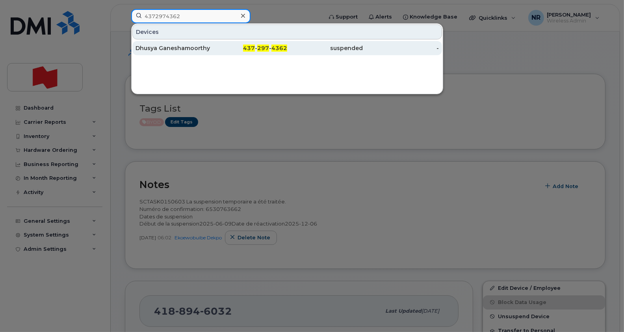
type input "4372974362"
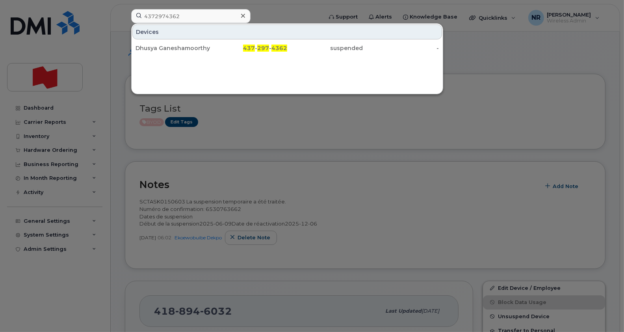
drag, startPoint x: 185, startPoint y: 47, endPoint x: 355, endPoint y: 108, distance: 180.8
click at [185, 47] on div "Dhusya Ganeshamoorthy" at bounding box center [173, 48] width 76 height 8
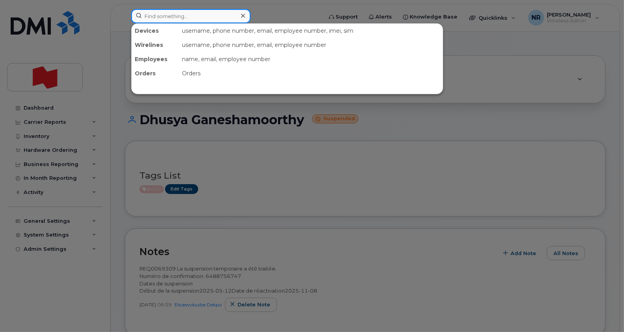
click at [179, 15] on input at bounding box center [190, 16] width 119 height 14
paste input "4374192962"
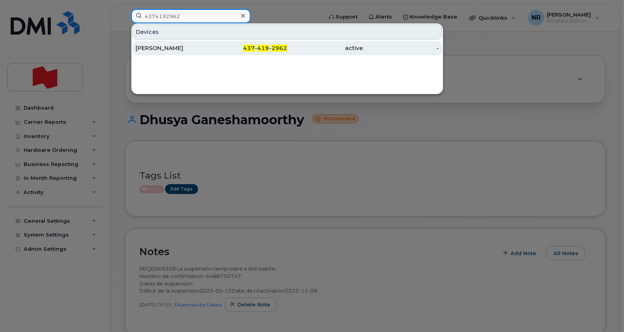
type input "4374192962"
click at [148, 48] on div "Alen Miah" at bounding box center [173, 48] width 76 height 8
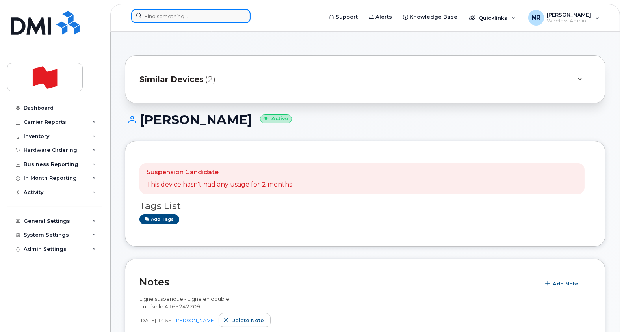
click at [201, 20] on input at bounding box center [190, 16] width 119 height 14
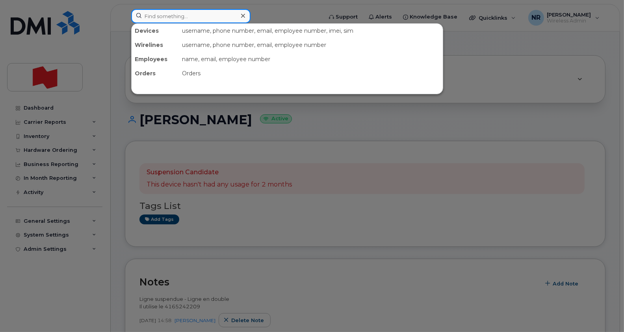
paste input "4374193771"
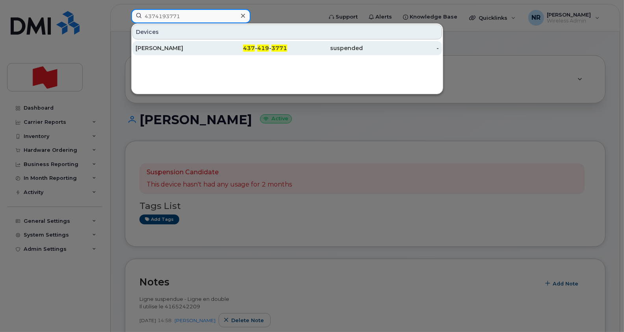
type input "4374193771"
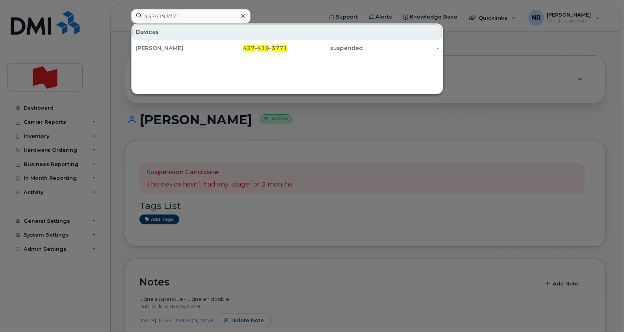
drag, startPoint x: 145, startPoint y: 44, endPoint x: 345, endPoint y: 62, distance: 200.5
click at [145, 44] on div "Huzaifah Abbas" at bounding box center [173, 48] width 76 height 8
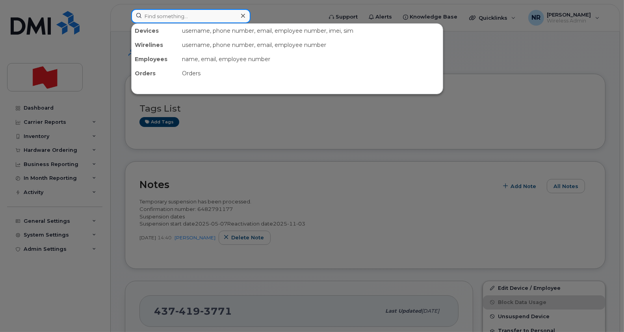
click at [202, 14] on input at bounding box center [190, 16] width 119 height 14
paste input "4374219116"
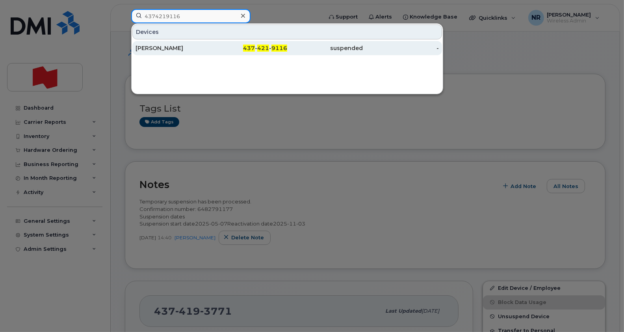
type input "4374219116"
click at [161, 44] on div "[PERSON_NAME]" at bounding box center [173, 48] width 76 height 8
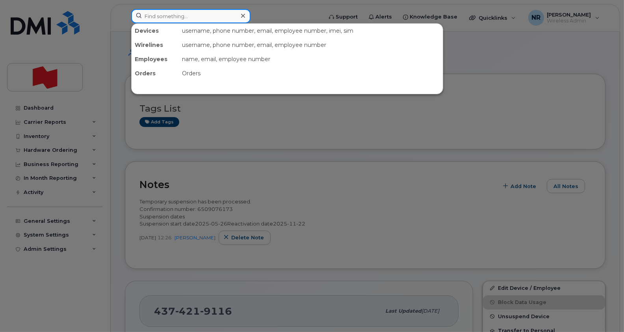
click at [156, 21] on input at bounding box center [190, 16] width 119 height 14
paste input "4374219277"
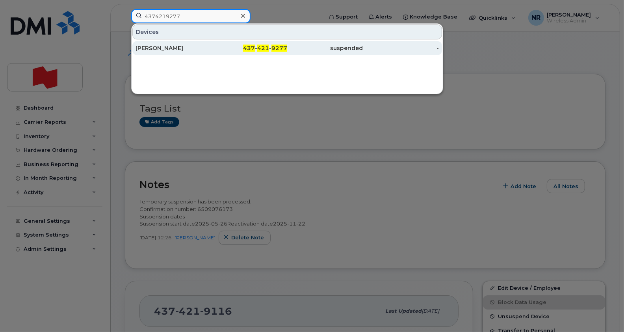
type input "4374219277"
click at [167, 50] on div "Mattay Dubczak" at bounding box center [173, 48] width 76 height 8
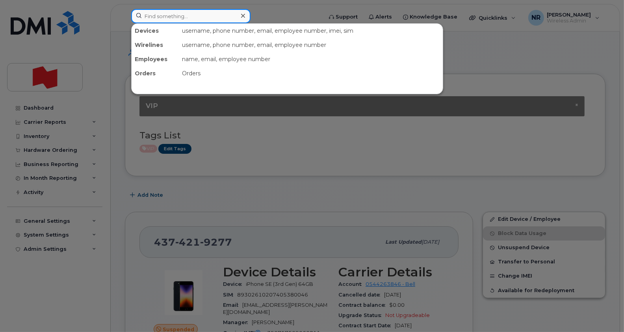
click at [207, 16] on input at bounding box center [190, 16] width 119 height 14
paste input "4374222919"
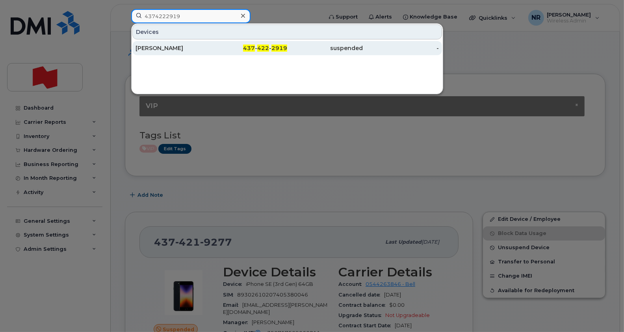
type input "4374222919"
click at [145, 46] on div "[PERSON_NAME]" at bounding box center [173, 48] width 76 height 8
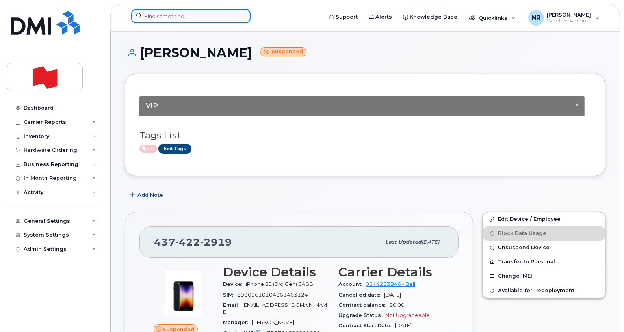
click at [202, 11] on input at bounding box center [190, 16] width 119 height 14
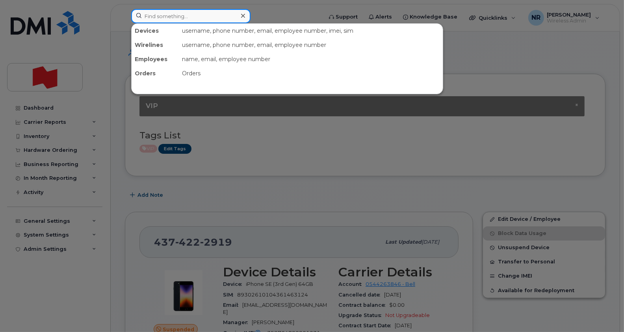
paste input "4374245515"
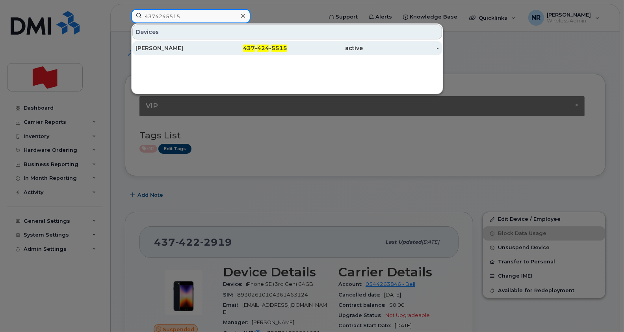
type input "4374245515"
click at [148, 52] on div "[PERSON_NAME]" at bounding box center [173, 48] width 76 height 14
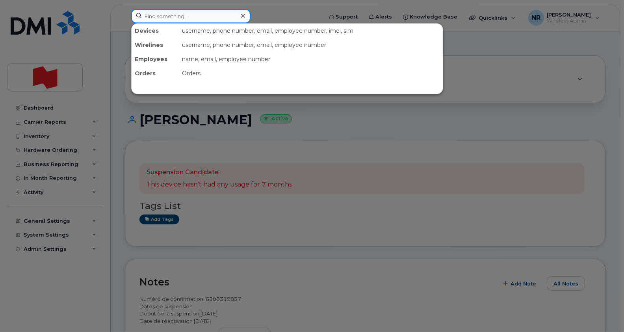
click at [159, 14] on input at bounding box center [190, 16] width 119 height 14
paste input "4374248941"
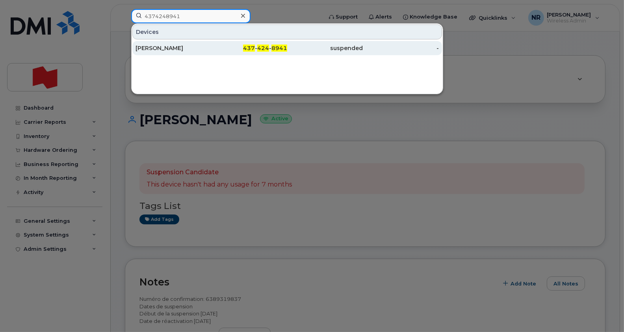
type input "4374248941"
click at [169, 44] on div "Wesley Parsons" at bounding box center [173, 48] width 76 height 8
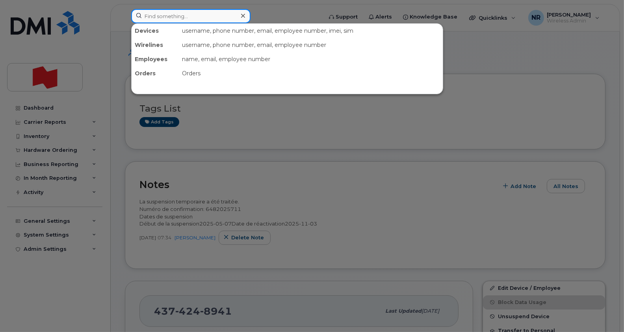
click at [161, 15] on input at bounding box center [190, 16] width 119 height 14
paste input "4374292362"
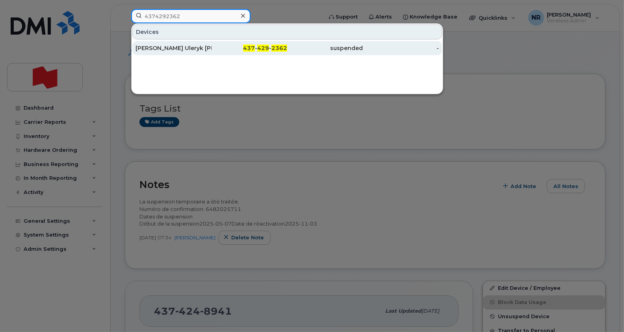
type input "4374292362"
click at [177, 48] on div "[PERSON_NAME] Uleryk [PERSON_NAME]" at bounding box center [173, 48] width 76 height 8
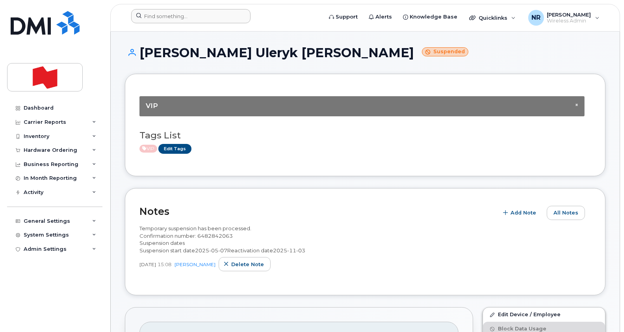
click at [210, 8] on header "Support Alerts Knowledge Base Quicklinks Suspend / Cancel Device Change SIM Car…" at bounding box center [365, 18] width 510 height 28
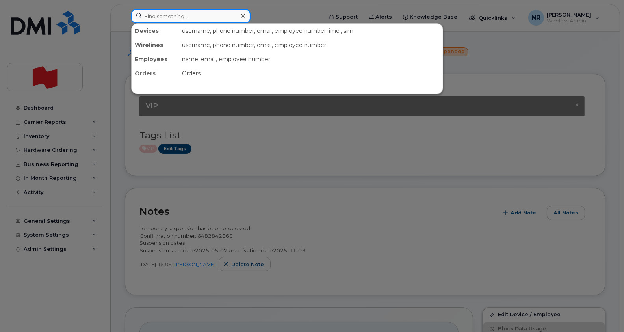
click at [206, 17] on input at bounding box center [190, 16] width 119 height 14
paste input "4374295643"
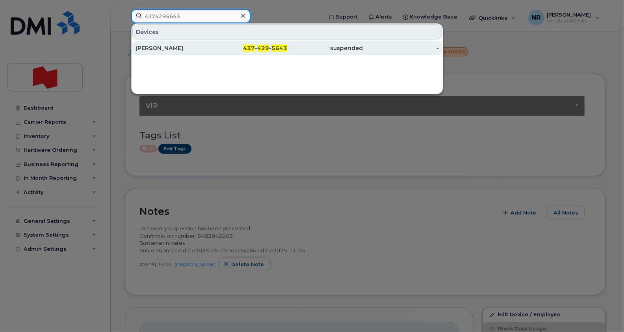
type input "4374295643"
click at [157, 42] on div "Danny Pham" at bounding box center [173, 48] width 76 height 14
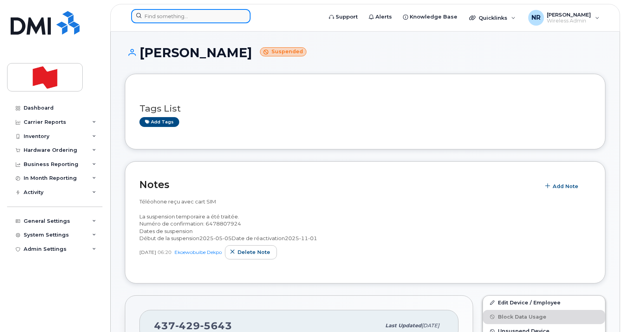
click at [168, 16] on input at bounding box center [190, 16] width 119 height 14
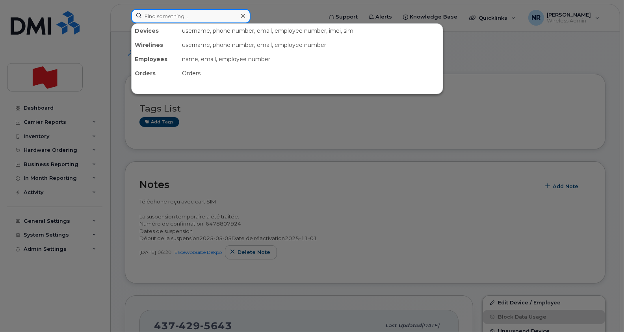
paste input "4374317528"
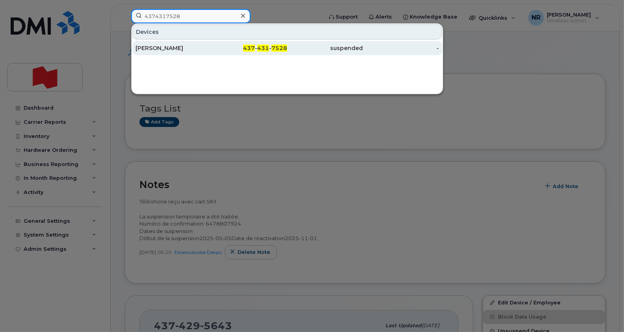
type input "4374317528"
click at [161, 46] on div "[PERSON_NAME]" at bounding box center [173, 48] width 76 height 8
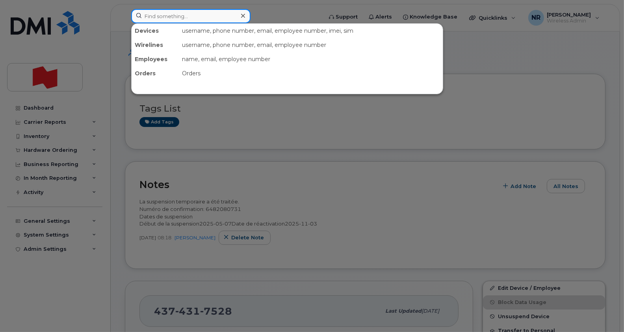
click at [185, 20] on input at bounding box center [190, 16] width 119 height 14
paste input "4374326622"
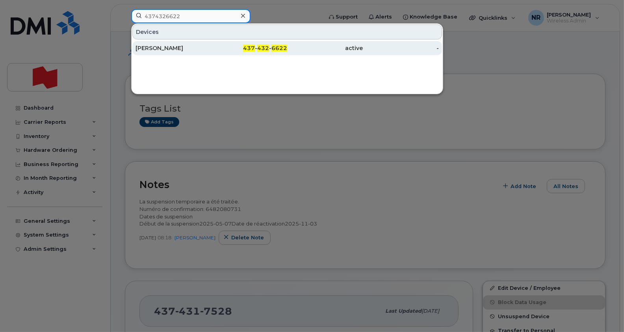
type input "4374326622"
click at [156, 45] on div "[PERSON_NAME]" at bounding box center [173, 48] width 76 height 8
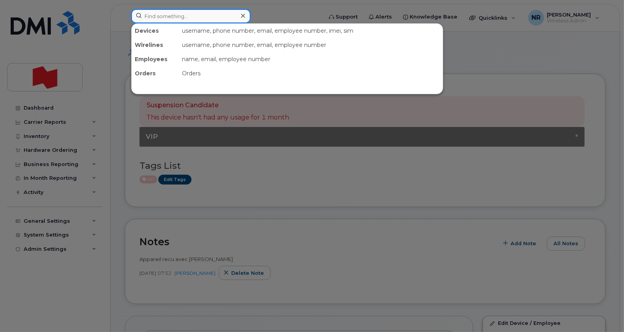
click at [181, 18] on input at bounding box center [190, 16] width 119 height 14
paste input "4374467830"
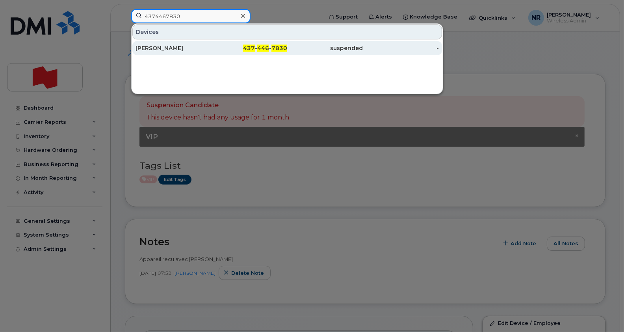
type input "4374467830"
click at [153, 49] on div "Leafy Feng" at bounding box center [173, 48] width 76 height 8
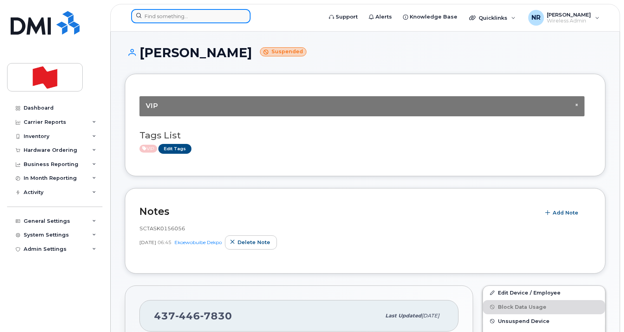
click at [171, 14] on input at bounding box center [190, 16] width 119 height 14
paste input "4376841470"
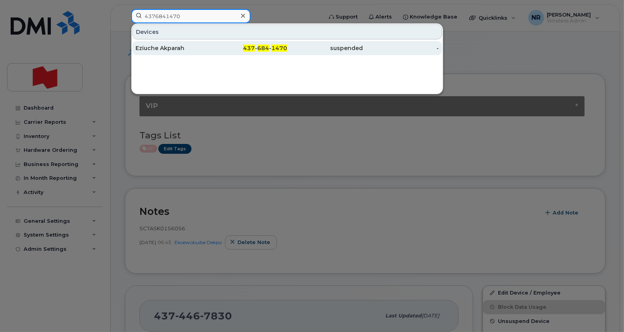
type input "4376841470"
click at [157, 45] on div "Eziuche Akparah" at bounding box center [173, 48] width 76 height 8
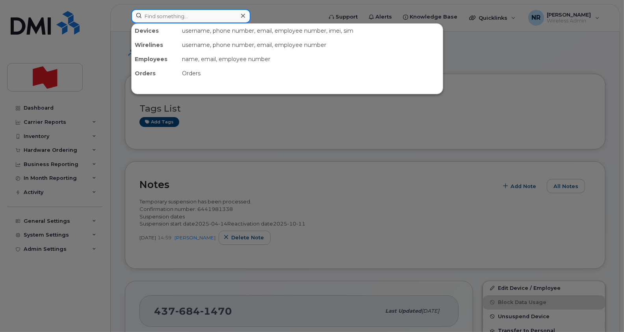
click at [197, 16] on input at bounding box center [190, 16] width 119 height 14
paste input "4376841487"
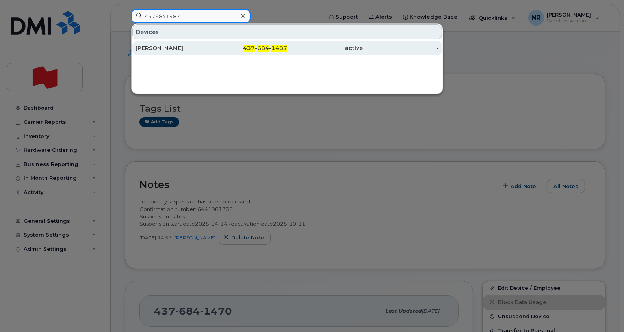
type input "4376841487"
click at [148, 51] on div "[PERSON_NAME]" at bounding box center [173, 48] width 76 height 8
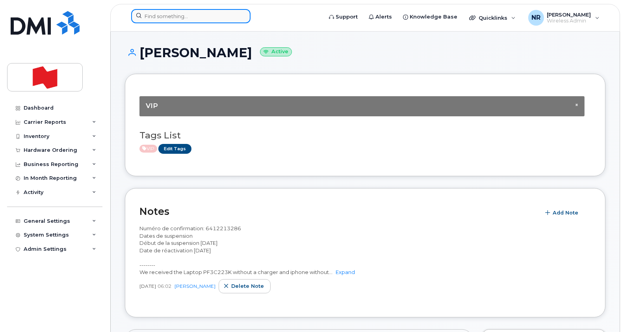
click at [188, 17] on input at bounding box center [190, 16] width 119 height 14
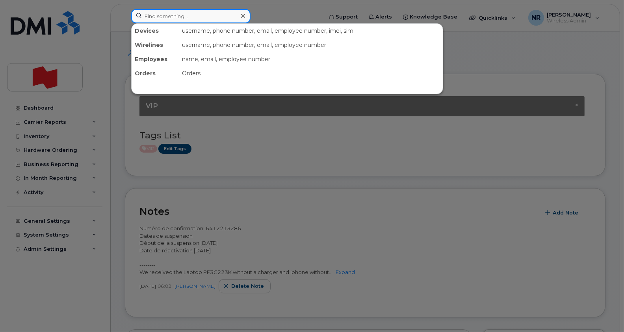
paste input "4379611770"
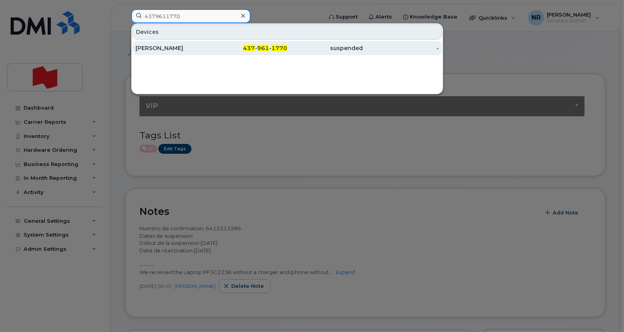
type input "4379611770"
click at [156, 45] on div "Collin Wang" at bounding box center [173, 48] width 76 height 8
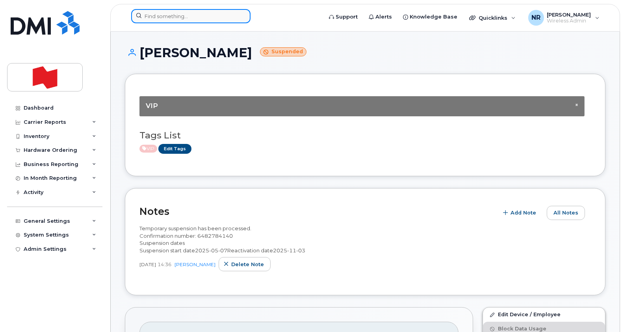
click at [180, 12] on input at bounding box center [190, 16] width 119 height 14
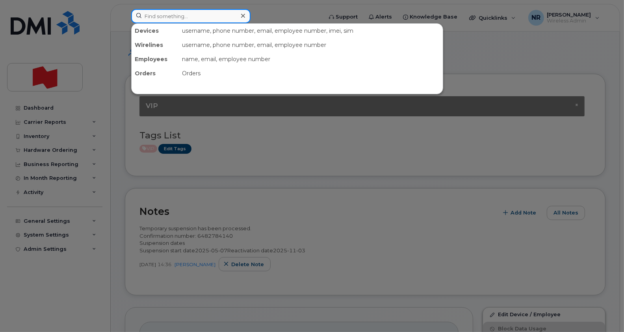
paste input "4379628275"
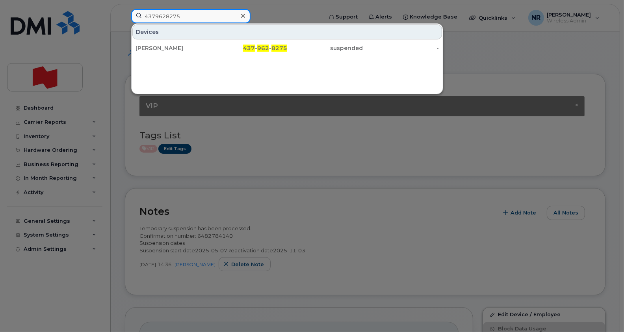
type input "4379628275"
click at [158, 50] on div "[PERSON_NAME]" at bounding box center [173, 48] width 76 height 8
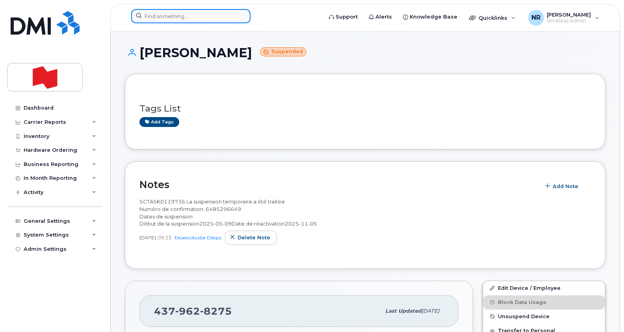
click at [185, 12] on input at bounding box center [190, 16] width 119 height 14
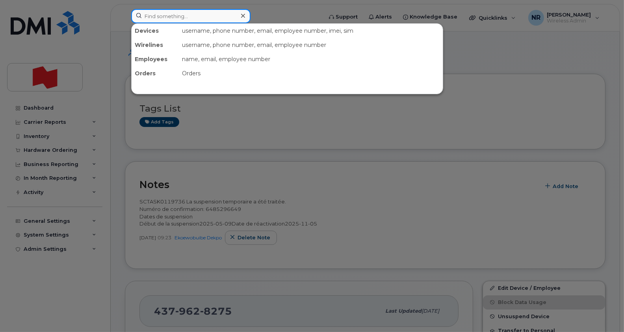
paste input "4383038818"
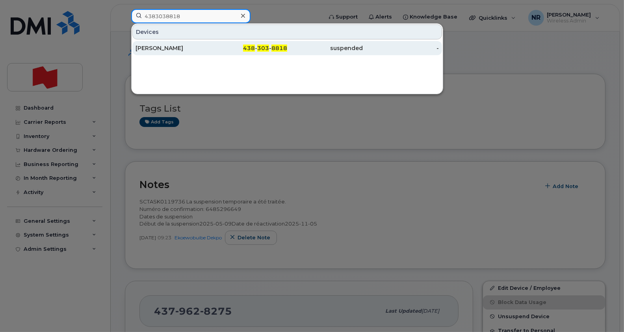
type input "4383038818"
click at [170, 48] on div "[PERSON_NAME]" at bounding box center [173, 48] width 76 height 8
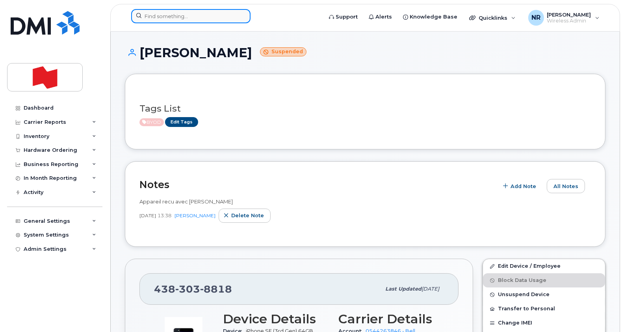
click at [181, 15] on input at bounding box center [190, 16] width 119 height 14
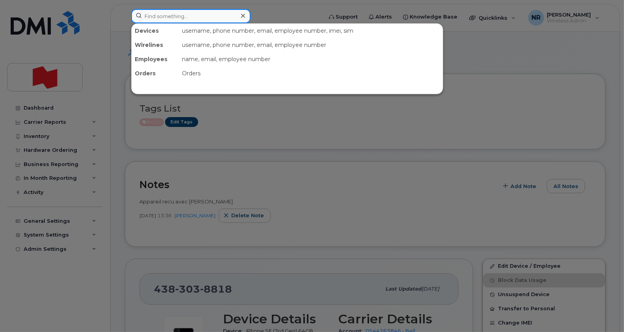
paste input "4383047408"
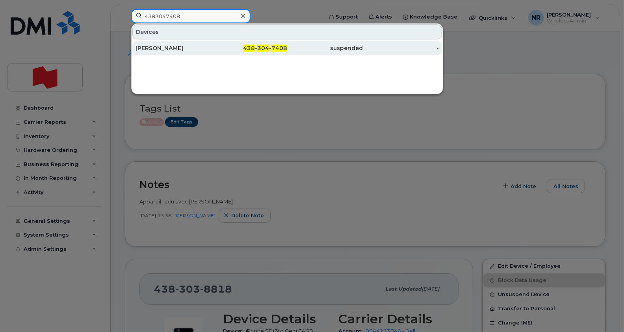
type input "4383047408"
click at [146, 45] on div "[PERSON_NAME]" at bounding box center [173, 48] width 76 height 8
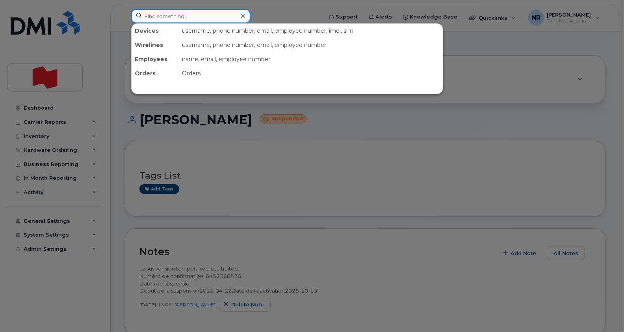
click at [173, 14] on input at bounding box center [190, 16] width 119 height 14
paste input "4383248004"
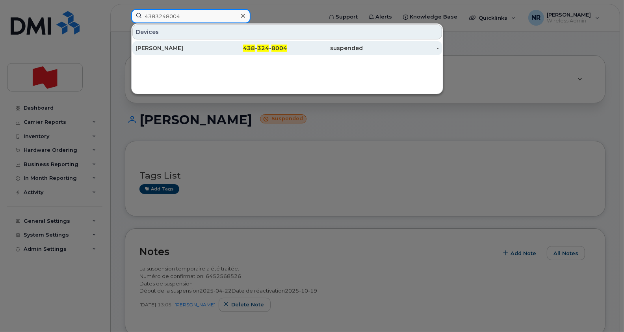
type input "4383248004"
click at [163, 49] on div "Monia Ben Mohamed" at bounding box center [173, 48] width 76 height 8
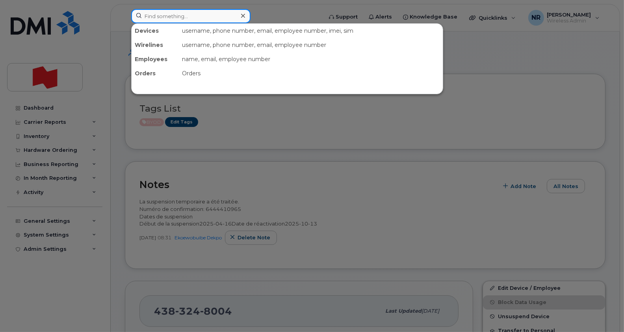
click at [163, 13] on input at bounding box center [190, 16] width 119 height 14
paste input "4383248091"
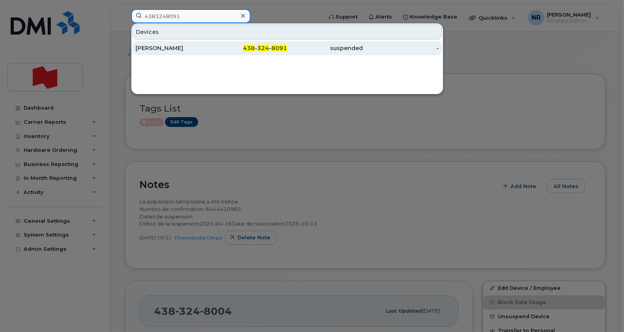
type input "4383248091"
click at [148, 41] on div "Yves Larose" at bounding box center [173, 48] width 76 height 14
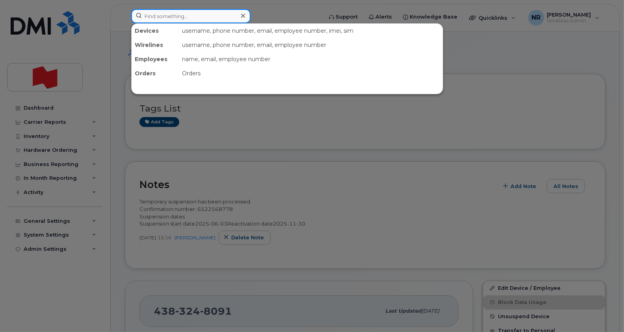
click at [162, 14] on input at bounding box center [190, 16] width 119 height 14
paste input "4383368978"
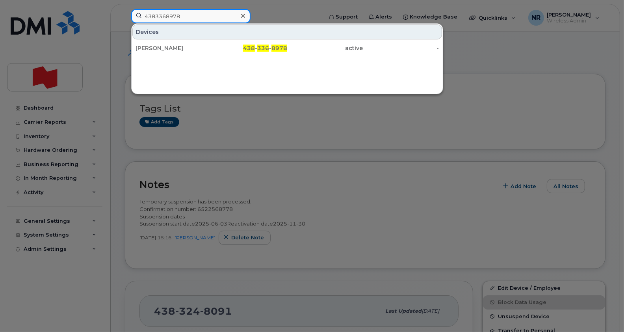
type input "4383368978"
click at [156, 48] on div "Florin Lascau" at bounding box center [173, 48] width 76 height 8
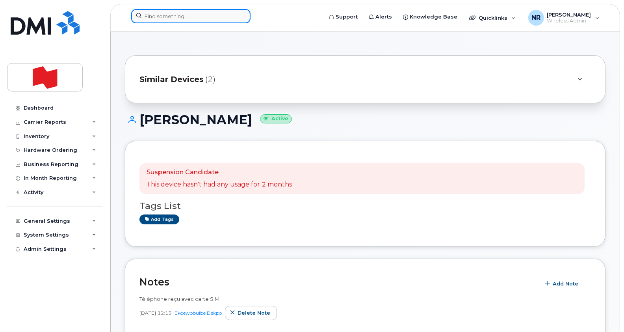
click at [149, 16] on input at bounding box center [190, 16] width 119 height 14
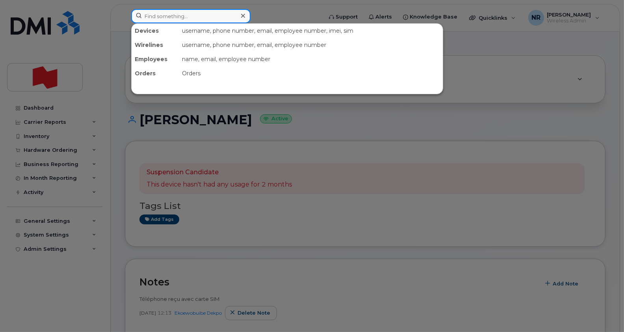
paste input "4383375106"
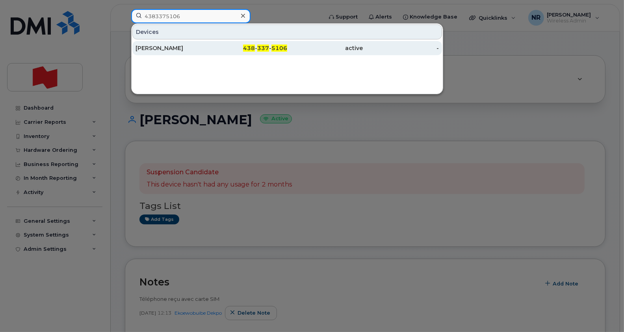
type input "4383375106"
click at [154, 49] on div "Daniel Fortin" at bounding box center [173, 48] width 76 height 8
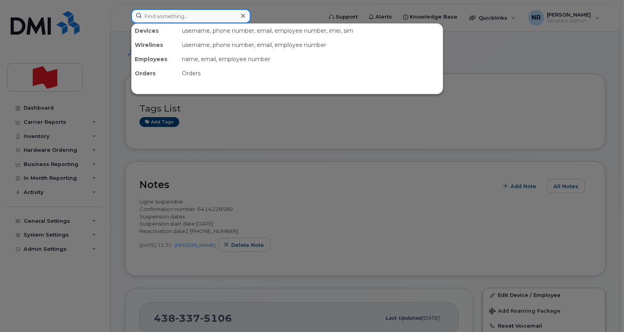
click at [216, 16] on input at bounding box center [190, 16] width 119 height 14
paste input "4383422141"
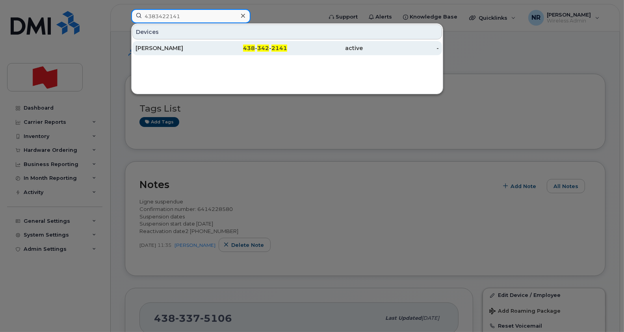
type input "4383422141"
click at [169, 47] on div "Francois-Xavier Chapdelaine Perreault" at bounding box center [173, 48] width 76 height 8
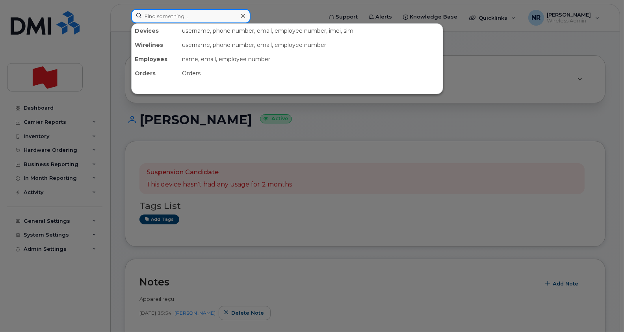
click at [197, 16] on input at bounding box center [190, 16] width 119 height 14
paste input "4383423790"
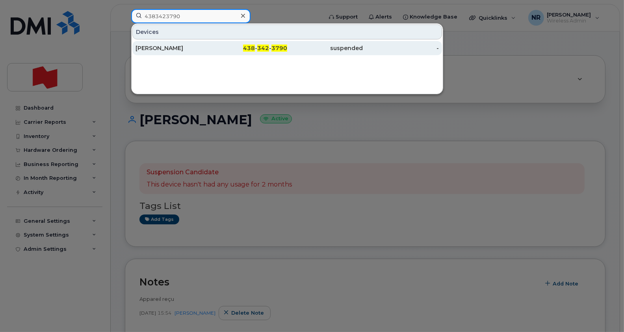
type input "4383423790"
click at [165, 44] on div "[PERSON_NAME]" at bounding box center [173, 48] width 76 height 8
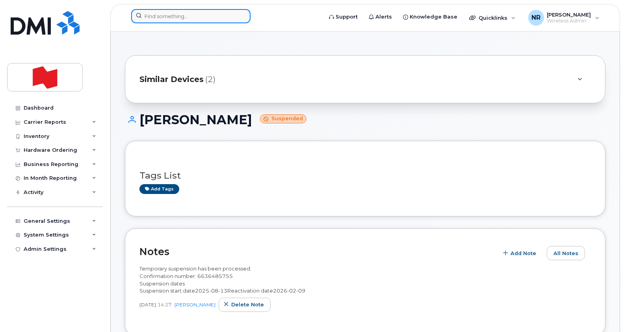
click at [162, 14] on input at bounding box center [190, 16] width 119 height 14
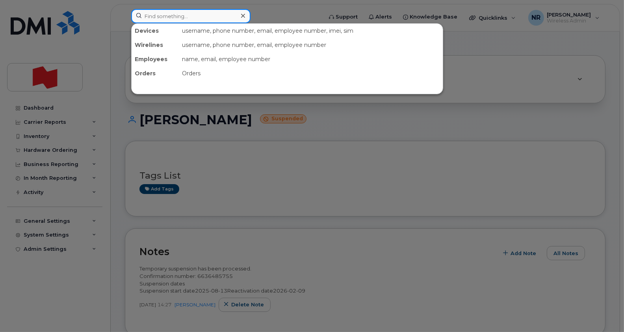
paste input "4383544194"
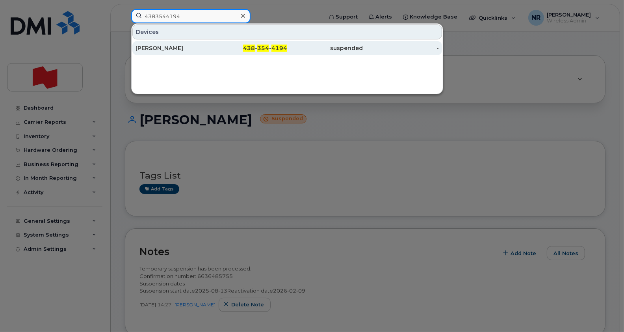
type input "4383544194"
click at [159, 50] on div "Enrique Iriarte" at bounding box center [173, 48] width 76 height 8
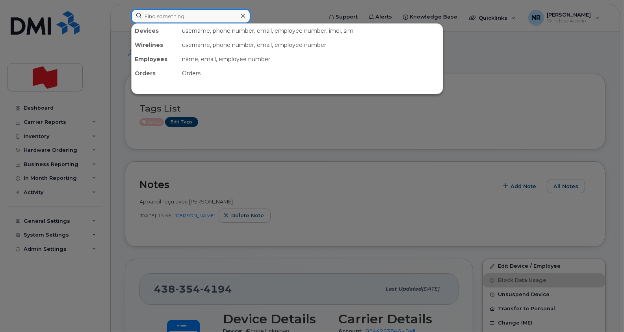
click at [183, 21] on input at bounding box center [190, 16] width 119 height 14
paste input "4383544416"
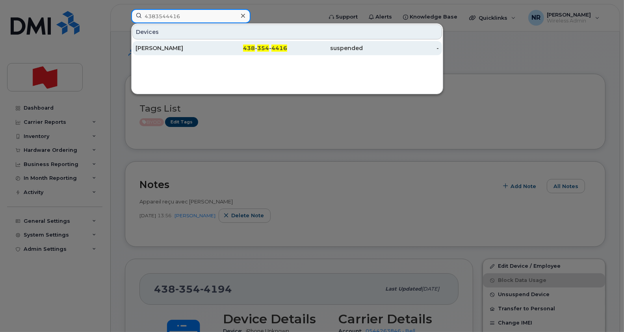
type input "4383544416"
click at [162, 43] on div "Michèle Robichaud" at bounding box center [173, 48] width 76 height 14
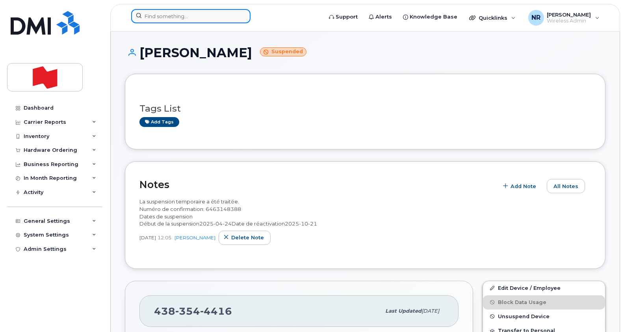
drag, startPoint x: 183, startPoint y: 17, endPoint x: 206, endPoint y: 18, distance: 22.5
click at [183, 17] on input at bounding box center [190, 16] width 119 height 14
paste input "4383545876"
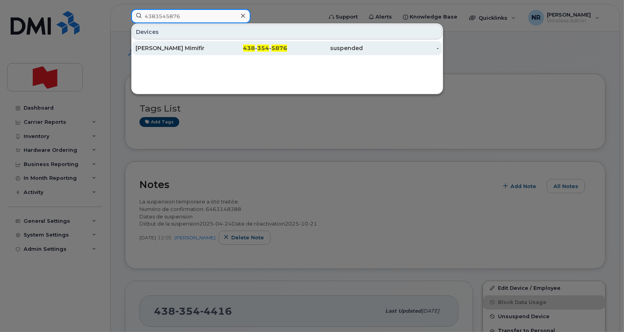
type input "4383545876"
click at [156, 48] on div "Brice Mimifir" at bounding box center [173, 48] width 76 height 8
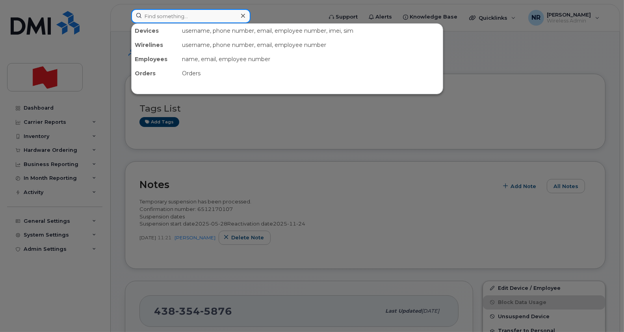
click at [175, 16] on input at bounding box center [190, 16] width 119 height 14
paste input "4383547708"
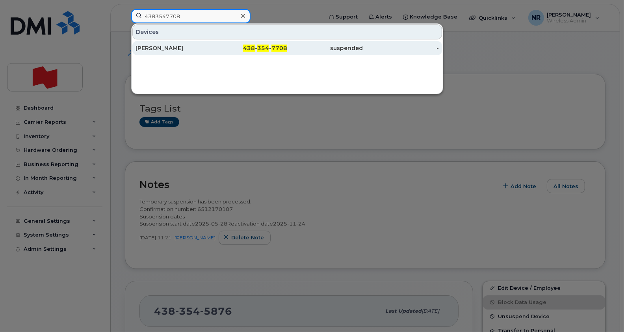
type input "4383547708"
click at [170, 43] on div "[PERSON_NAME]" at bounding box center [173, 48] width 76 height 14
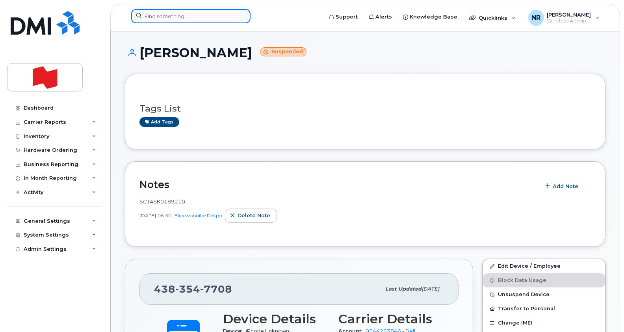
click at [169, 20] on input at bounding box center [190, 16] width 119 height 14
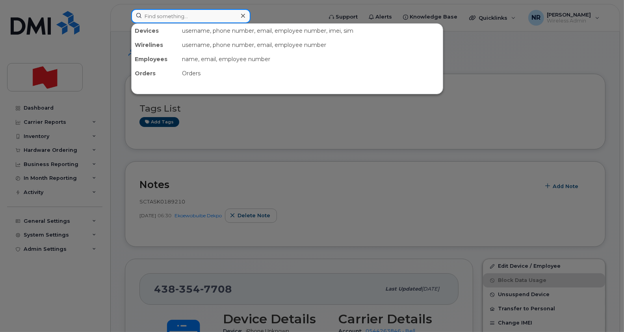
paste input "4383572684"
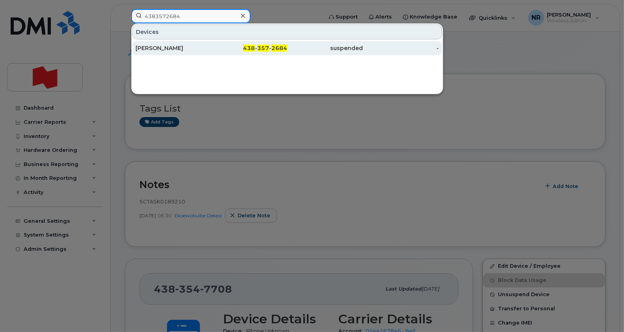
type input "4383572684"
click at [161, 53] on div "[PERSON_NAME]" at bounding box center [173, 48] width 76 height 14
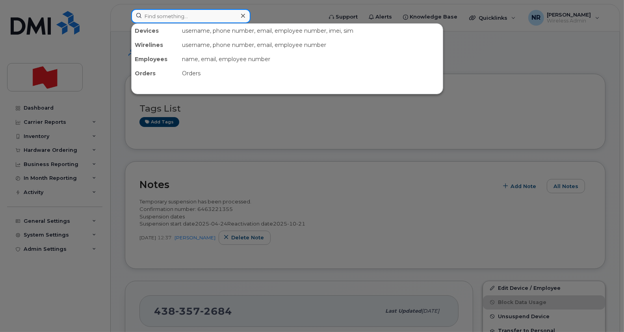
click at [189, 22] on input at bounding box center [190, 16] width 119 height 14
paste input "4384391774"
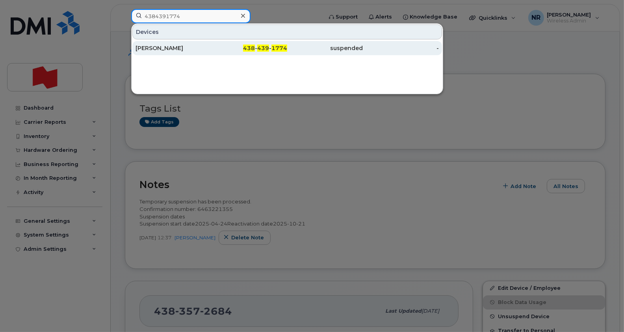
type input "4384391774"
click at [157, 46] on div "Souhir Maai" at bounding box center [173, 48] width 76 height 8
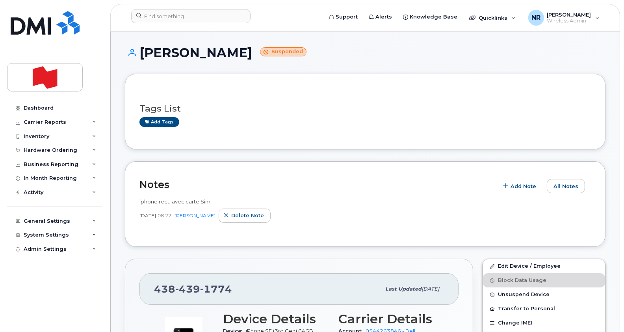
scroll to position [49, 0]
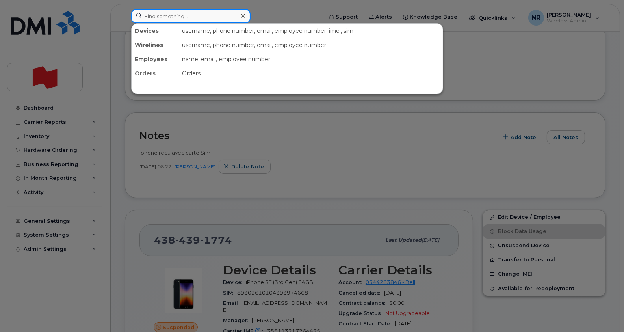
click at [203, 18] on input at bounding box center [190, 16] width 119 height 14
paste input "4384399392"
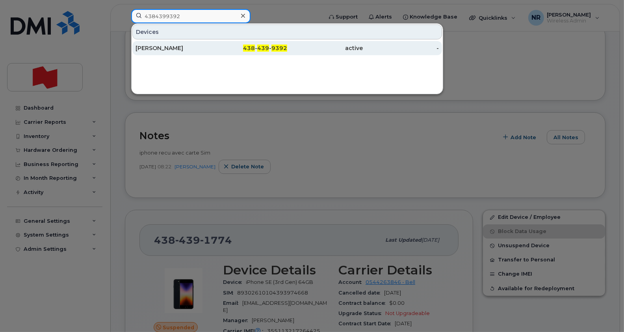
type input "4384399392"
click at [165, 48] on div "[PERSON_NAME]" at bounding box center [173, 48] width 76 height 8
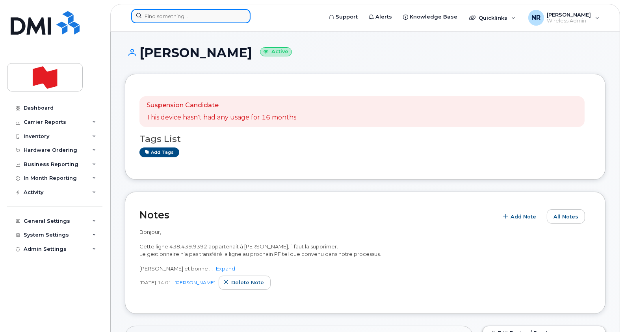
click at [165, 18] on input at bounding box center [190, 16] width 119 height 14
paste input "4384399946"
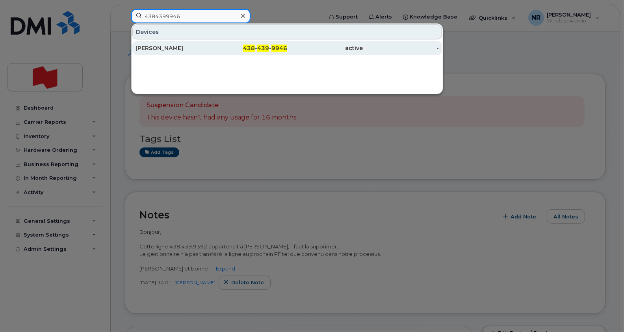
type input "4384399946"
click at [161, 50] on div "[PERSON_NAME]" at bounding box center [173, 48] width 76 height 8
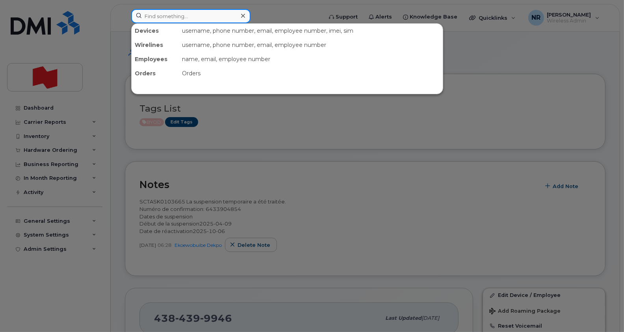
click at [209, 12] on input at bounding box center [190, 16] width 119 height 14
paste input "4384512543"
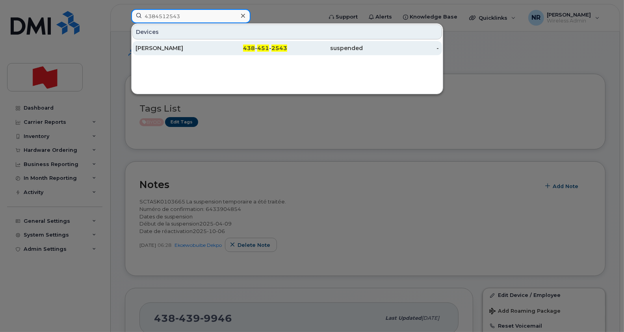
type input "4384512543"
click at [148, 50] on div "[PERSON_NAME]" at bounding box center [173, 48] width 76 height 8
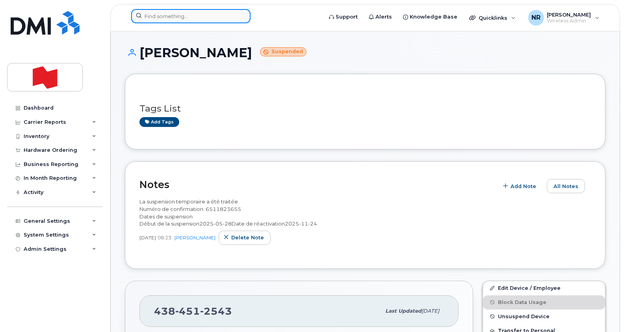
click at [184, 22] on input at bounding box center [190, 16] width 119 height 14
paste input "4384516235"
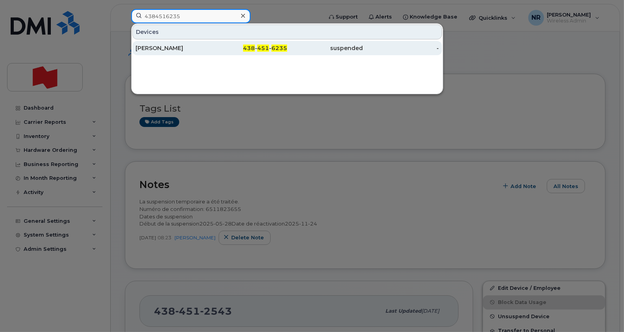
type input "4384516235"
click at [189, 46] on div "Mohammed Bentaallah" at bounding box center [173, 48] width 76 height 8
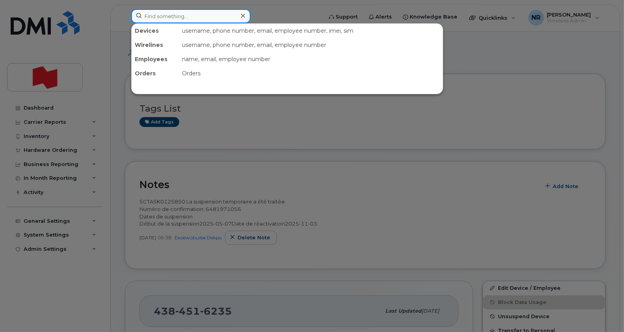
click at [164, 15] on input at bounding box center [190, 16] width 119 height 14
paste input "4384516368"
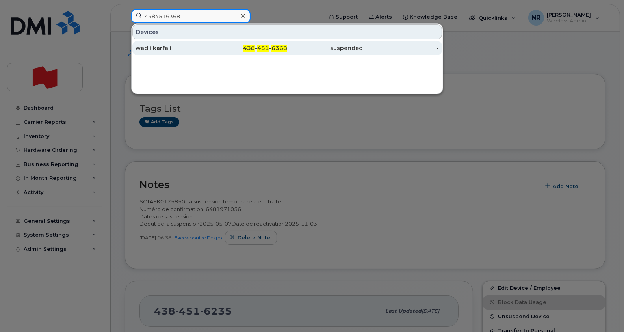
type input "4384516368"
click at [163, 45] on div "wadii karfali" at bounding box center [173, 48] width 76 height 8
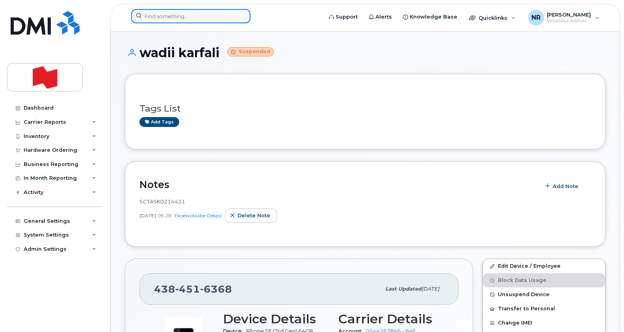
click at [191, 14] on input at bounding box center [190, 16] width 119 height 14
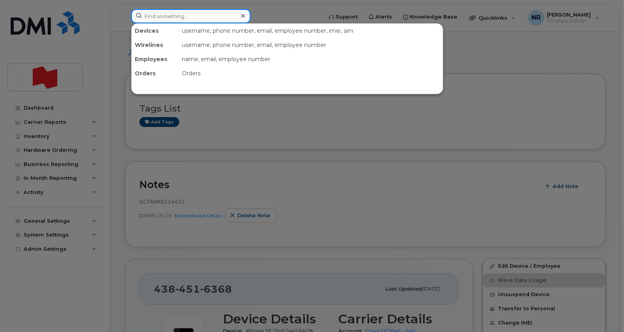
paste input "4384530497"
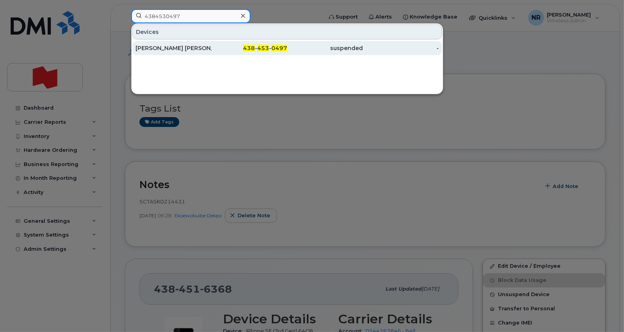
type input "4384530497"
click at [152, 47] on div "Abhijeet Bhavin Seenauth" at bounding box center [173, 48] width 76 height 8
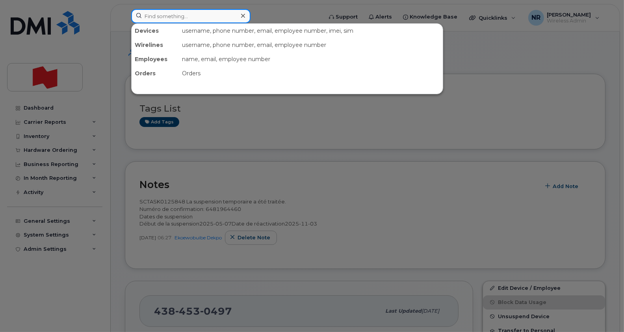
click at [163, 14] on input at bounding box center [190, 16] width 119 height 14
paste input "4384530601"
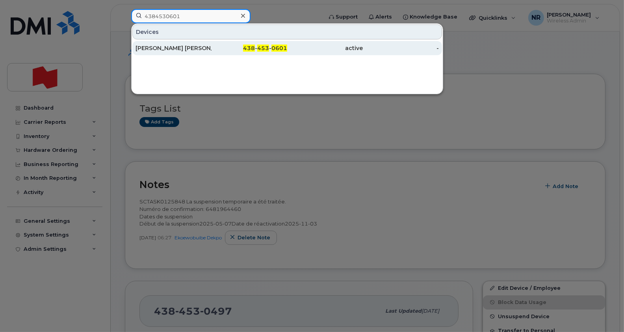
type input "4384530601"
click at [169, 50] on div "Tarek Al Haj Saleh Aldilli" at bounding box center [173, 48] width 76 height 8
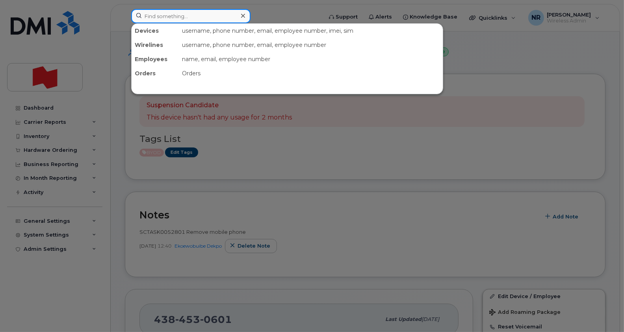
click at [177, 14] on input at bounding box center [190, 16] width 119 height 14
paste input "4384530944"
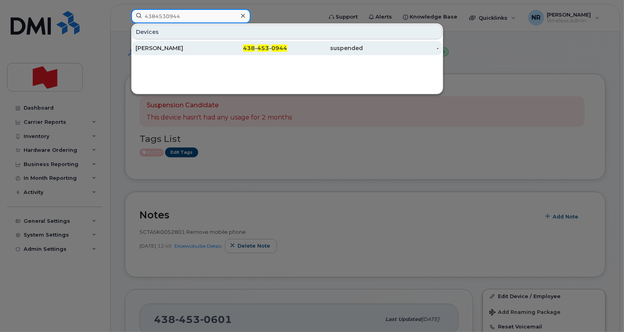
type input "4384530944"
click at [165, 47] on div "Alexandre Morin" at bounding box center [173, 48] width 76 height 8
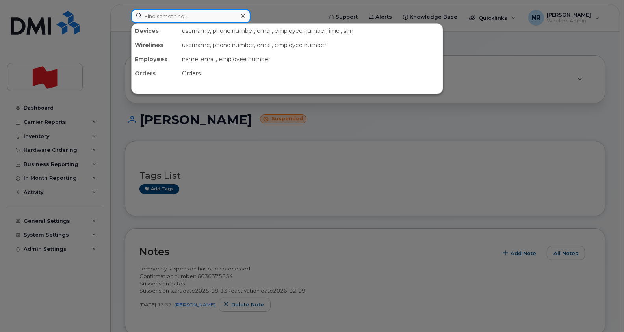
click at [220, 17] on input at bounding box center [190, 16] width 119 height 14
paste input "4384531369"
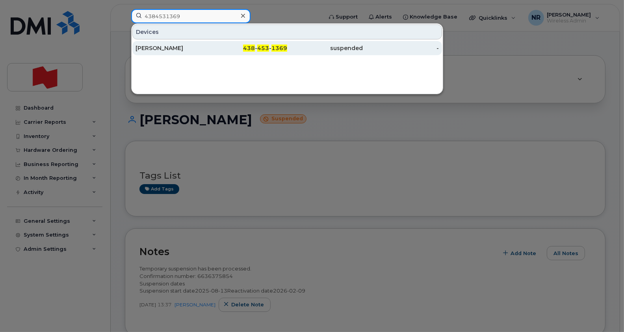
type input "4384531369"
click at [157, 47] on div "Helene Alarie" at bounding box center [173, 48] width 76 height 8
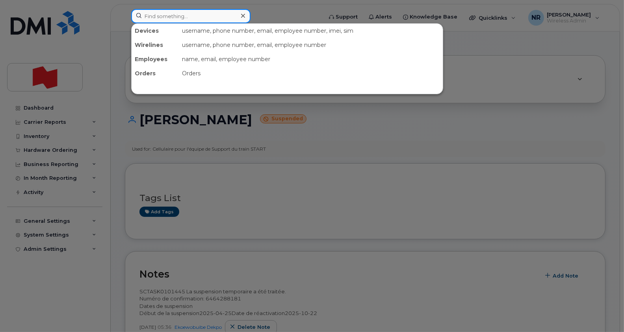
click at [204, 19] on input at bounding box center [190, 16] width 119 height 14
paste input "4384531566"
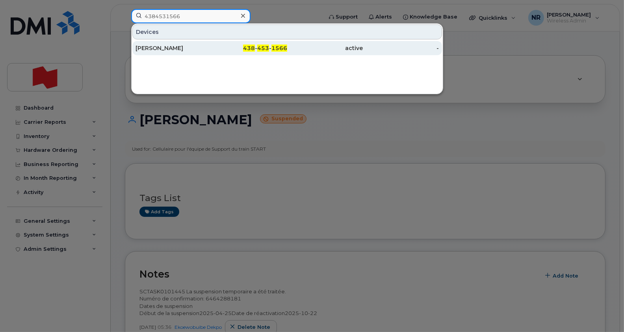
type input "4384531566"
click at [158, 47] on div "[PERSON_NAME]" at bounding box center [173, 48] width 76 height 8
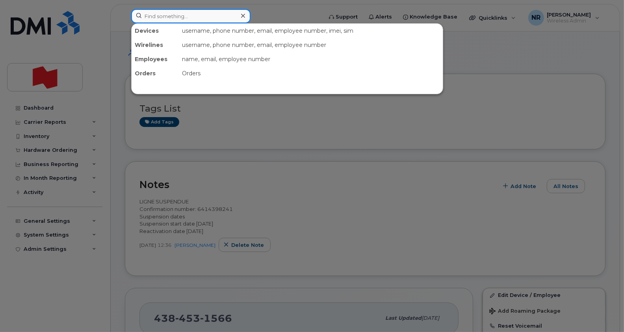
click at [159, 15] on input at bounding box center [190, 16] width 119 height 14
paste input "4384532205"
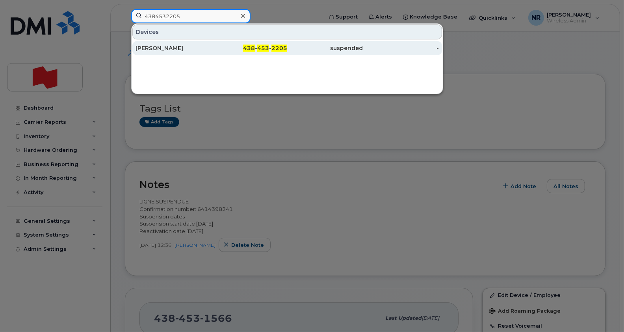
type input "4384532205"
click at [157, 50] on div "[PERSON_NAME]" at bounding box center [173, 48] width 76 height 8
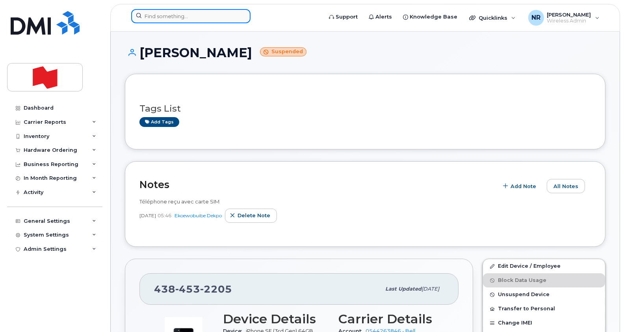
drag, startPoint x: 172, startPoint y: 18, endPoint x: 177, endPoint y: 19, distance: 5.6
click at [172, 18] on input at bounding box center [190, 16] width 119 height 14
paste input "4384532456"
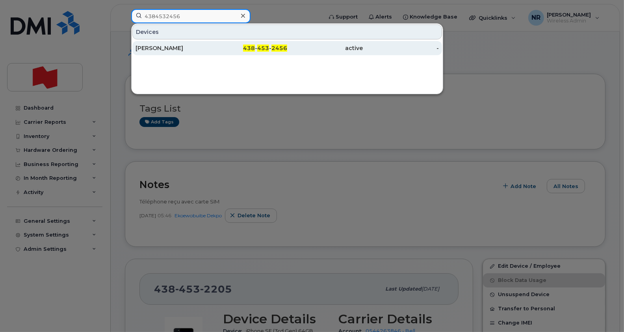
type input "4384532456"
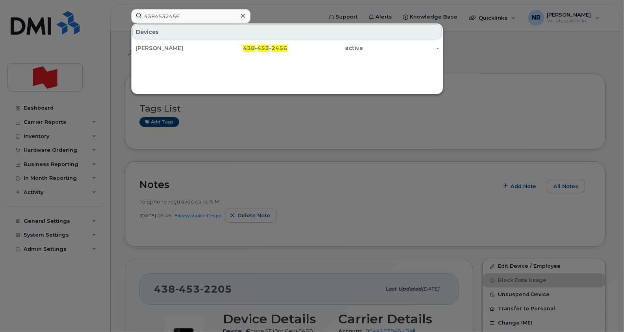
drag, startPoint x: 159, startPoint y: 47, endPoint x: 282, endPoint y: 73, distance: 124.7
click at [159, 46] on div "Marie Michelle Vigeant" at bounding box center [173, 48] width 76 height 8
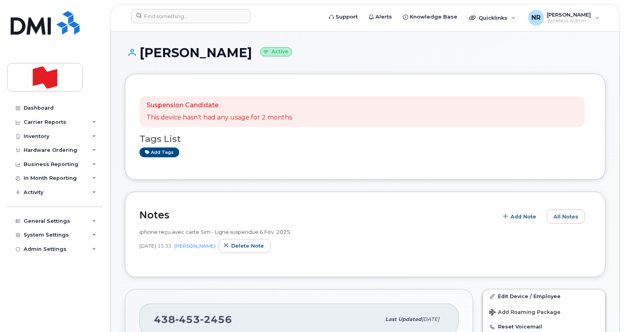
click at [198, 8] on header "Support Alerts Knowledge Base Quicklinks Suspend / Cancel Device Change SIM Car…" at bounding box center [365, 18] width 510 height 28
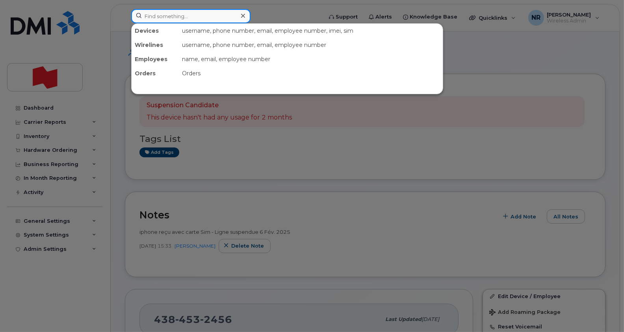
click at [198, 13] on input at bounding box center [190, 16] width 119 height 14
paste input "4384541389"
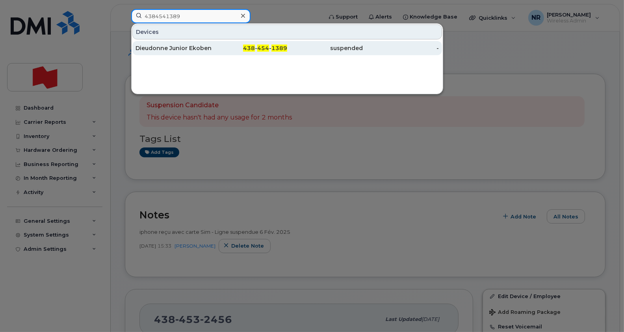
type input "4384541389"
click at [176, 50] on div "Dieudonne Junior Ekobena" at bounding box center [173, 48] width 76 height 8
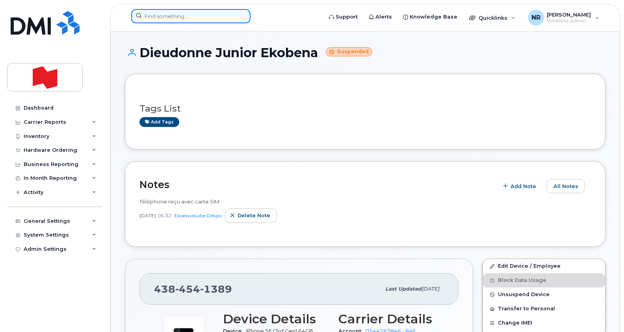
drag, startPoint x: 203, startPoint y: 14, endPoint x: 232, endPoint y: 15, distance: 29.2
click at [203, 14] on input at bounding box center [190, 16] width 119 height 14
paste input "4384553889"
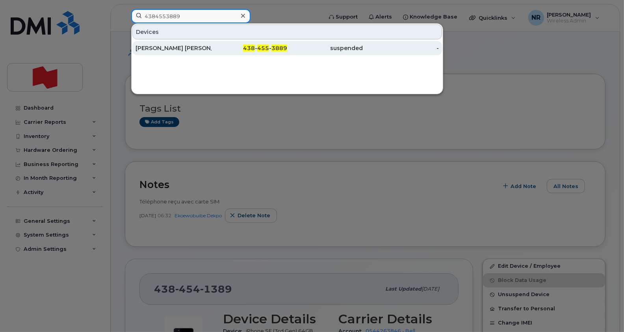
type input "4384553889"
click at [163, 50] on div "[PERSON_NAME]" at bounding box center [173, 48] width 76 height 8
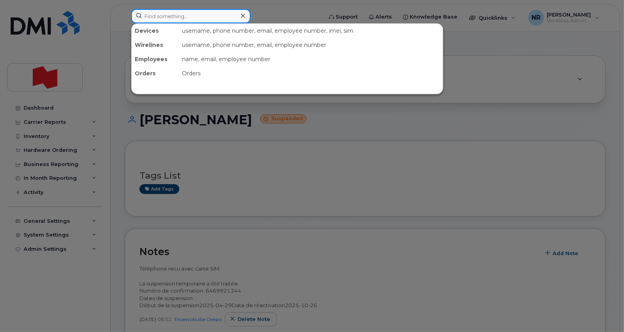
click at [168, 13] on input at bounding box center [190, 16] width 119 height 14
paste input "4384583584"
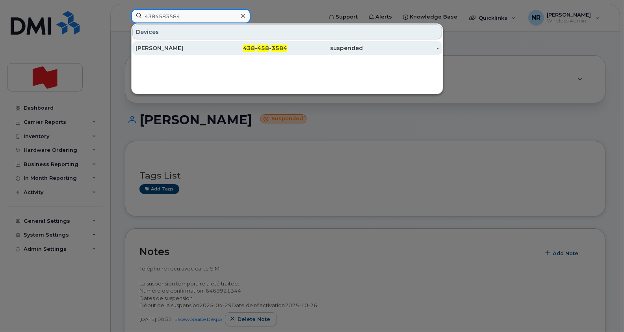
type input "4384583584"
click at [157, 49] on div "[PERSON_NAME]" at bounding box center [173, 48] width 76 height 8
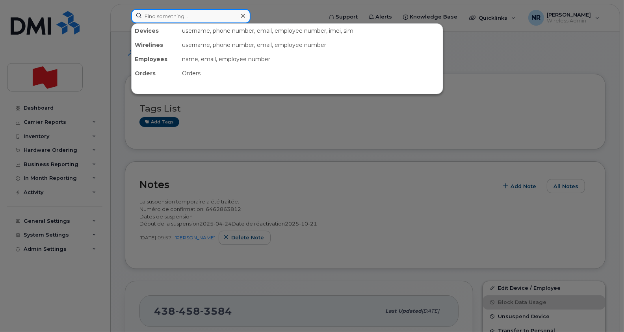
click at [210, 18] on input at bounding box center [190, 16] width 119 height 14
paste input "4384583657"
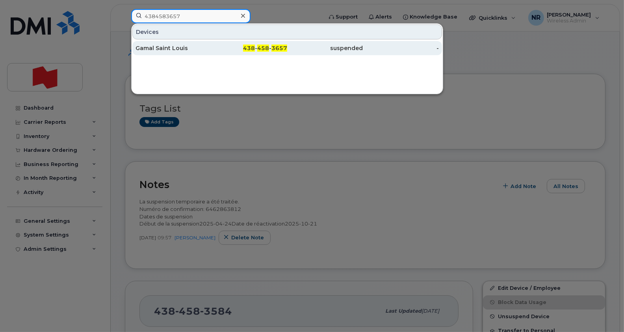
type input "4384583657"
click at [170, 49] on div "Gamal Saint Louis" at bounding box center [173, 48] width 76 height 8
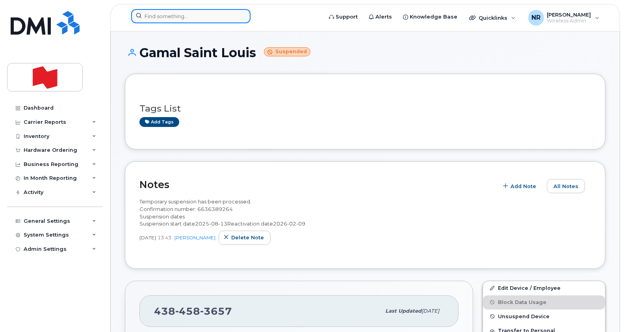
click at [165, 10] on input at bounding box center [190, 16] width 119 height 14
paste input "4384586586"
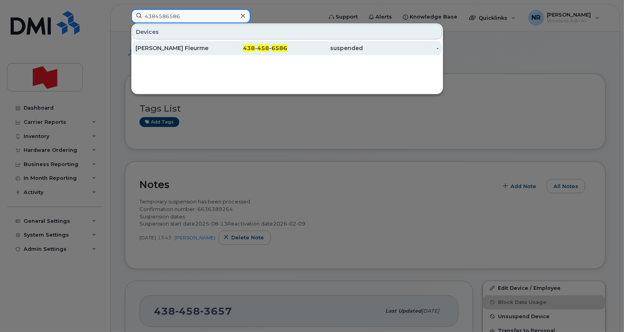
type input "4384586586"
click at [150, 42] on div "[PERSON_NAME] Fleurme" at bounding box center [173, 48] width 76 height 14
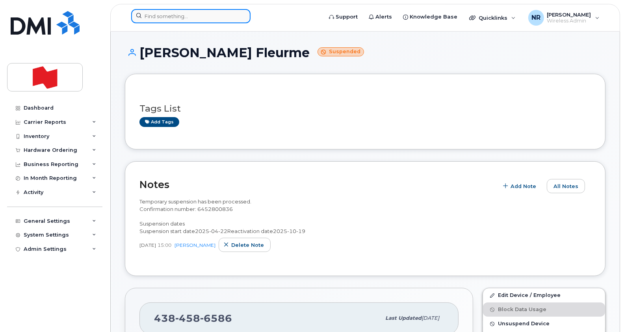
click at [207, 15] on input at bounding box center [190, 16] width 119 height 14
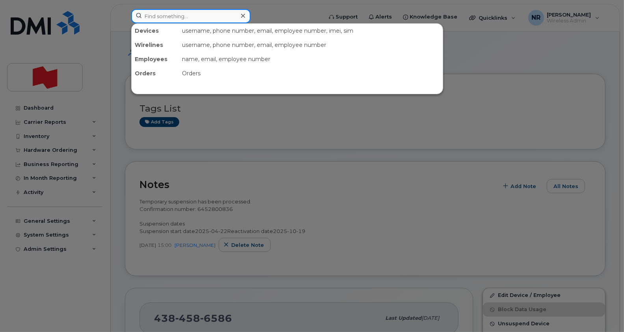
paste input "4384589694"
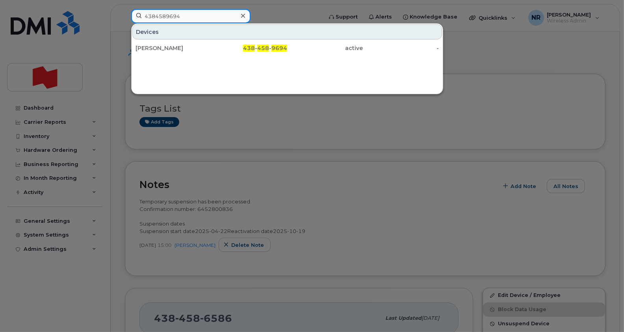
type input "4384589694"
click at [156, 50] on div "[PERSON_NAME]" at bounding box center [173, 48] width 76 height 8
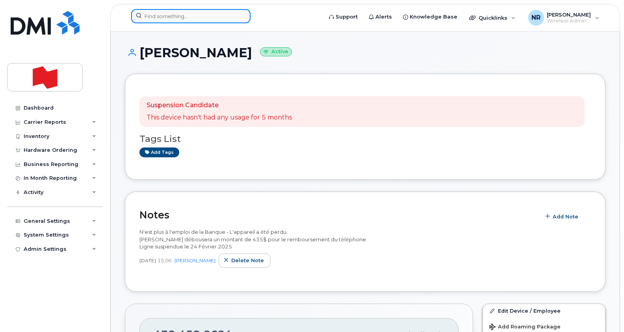
click at [201, 19] on input at bounding box center [190, 16] width 119 height 14
paste input "4384657027"
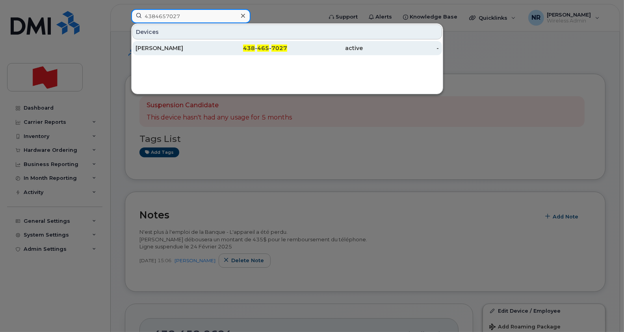
type input "4384657027"
click at [174, 45] on div "[PERSON_NAME]" at bounding box center [173, 48] width 76 height 8
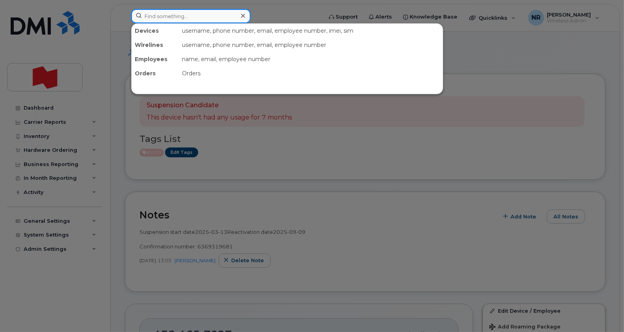
click at [235, 18] on input at bounding box center [190, 16] width 119 height 14
paste input "4384657050"
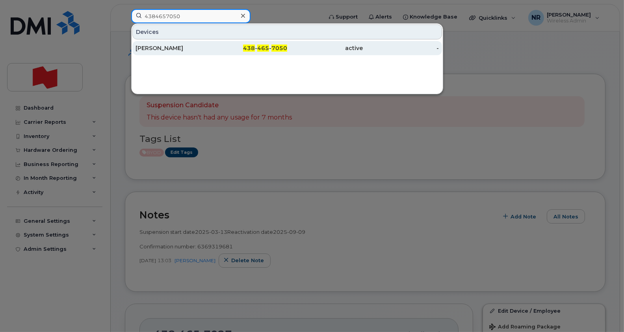
type input "4384657050"
click at [172, 48] on div "[PERSON_NAME]" at bounding box center [173, 48] width 76 height 8
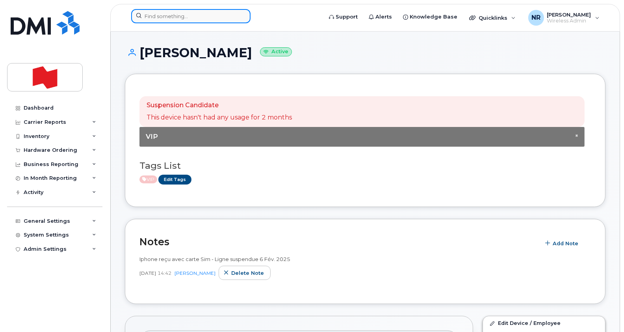
drag, startPoint x: 164, startPoint y: 16, endPoint x: 199, endPoint y: 17, distance: 35.1
click at [164, 16] on input at bounding box center [190, 16] width 119 height 14
paste input "4384657449"
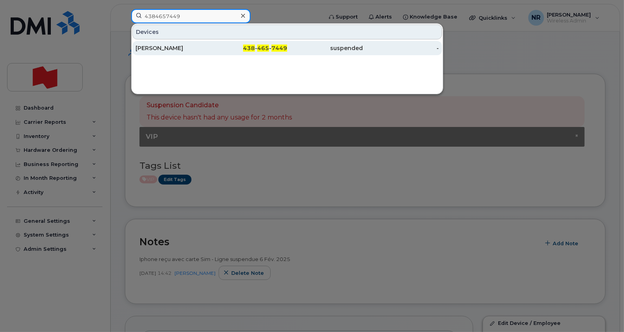
type input "4384657449"
click at [170, 50] on div "Eugénie Dubois" at bounding box center [173, 48] width 76 height 8
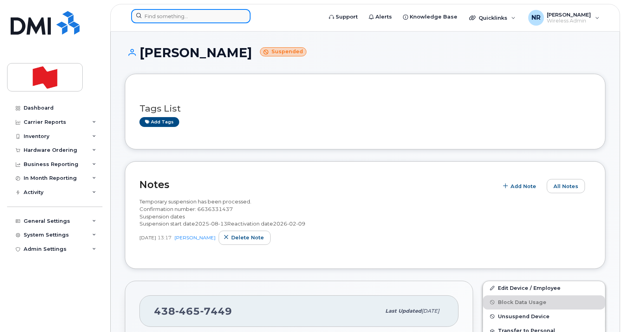
click at [165, 16] on input at bounding box center [190, 16] width 119 height 14
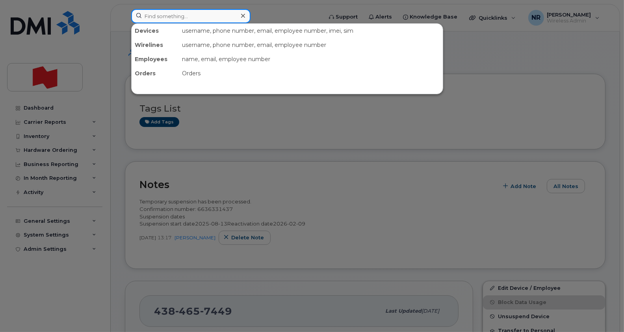
paste input "4384657656"
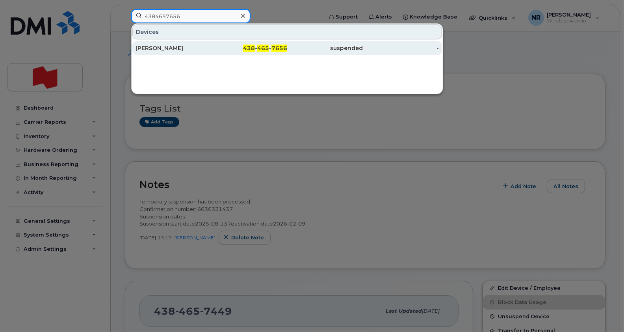
type input "4384657656"
drag, startPoint x: 157, startPoint y: 48, endPoint x: 189, endPoint y: 47, distance: 32.3
click at [157, 48] on div "Mohamed Mawji" at bounding box center [173, 48] width 76 height 8
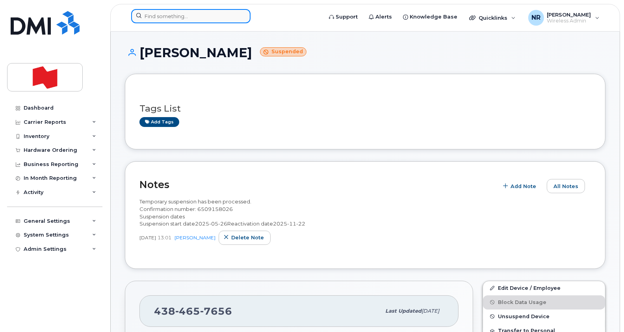
click at [195, 16] on input at bounding box center [190, 16] width 119 height 14
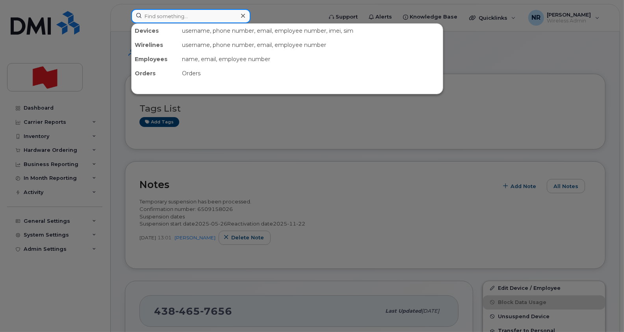
paste input "4384657772"
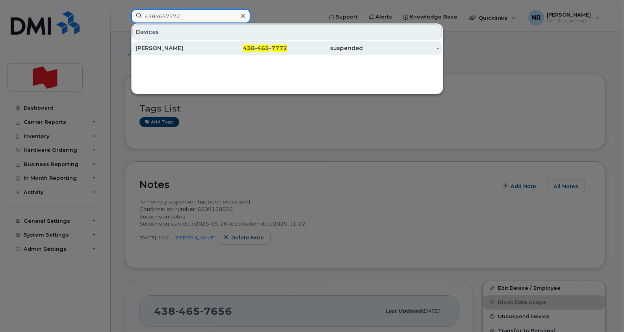
type input "4384657772"
click at [161, 46] on div "[PERSON_NAME]" at bounding box center [173, 48] width 76 height 8
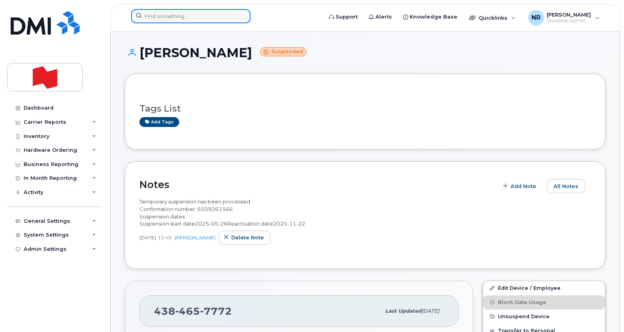
click at [199, 22] on input at bounding box center [190, 16] width 119 height 14
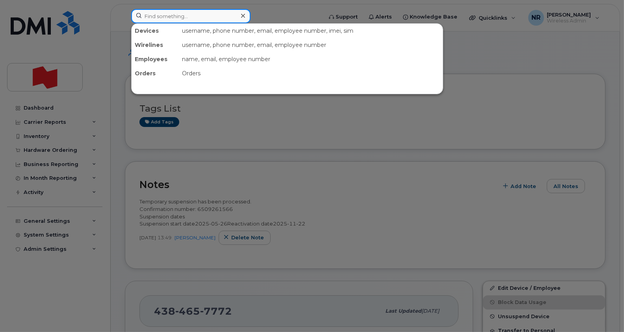
paste input "4384659181"
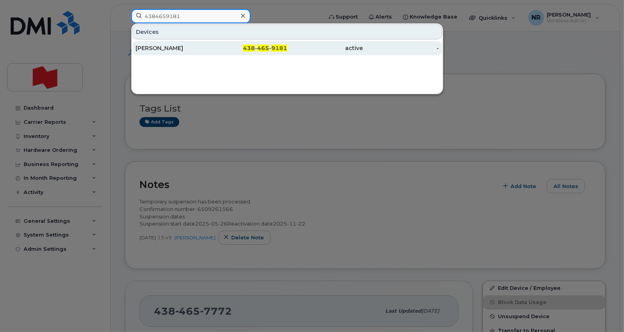
type input "4384659181"
click at [152, 47] on div "Latchezar Vassilev" at bounding box center [173, 48] width 76 height 8
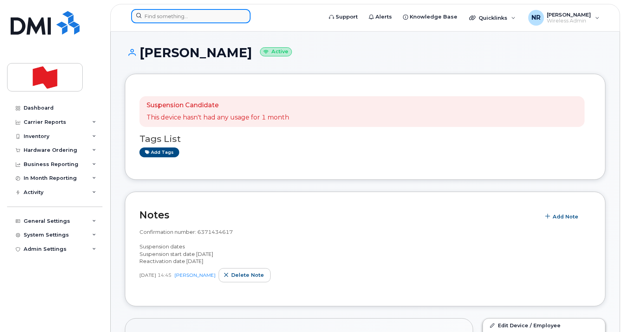
click at [180, 11] on input at bounding box center [190, 16] width 119 height 14
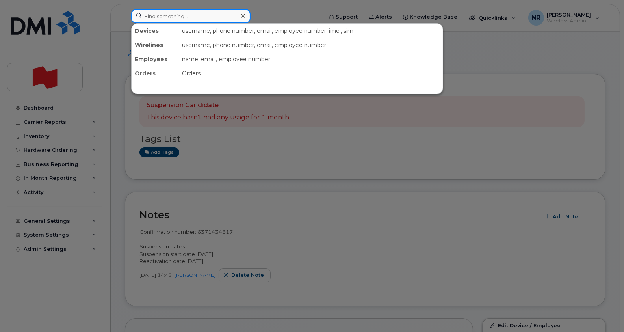
paste input "4384663673"
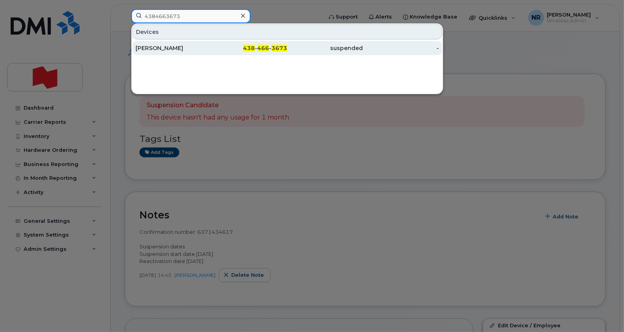
type input "4384663673"
click at [150, 51] on div "[PERSON_NAME]" at bounding box center [173, 48] width 76 height 8
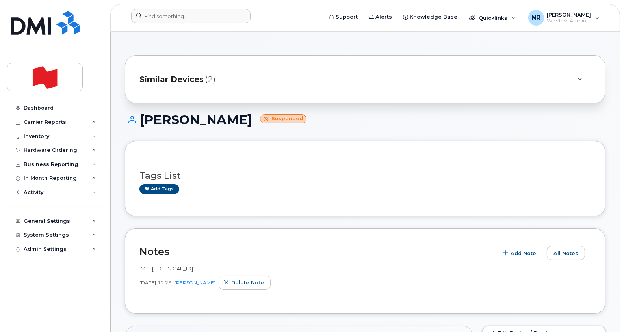
click at [172, 23] on div at bounding box center [224, 17] width 198 height 17
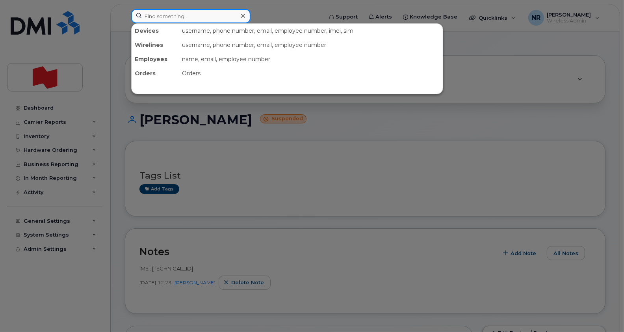
paste input "4384681866"
click at [174, 16] on input "4384681866" at bounding box center [190, 16] width 119 height 14
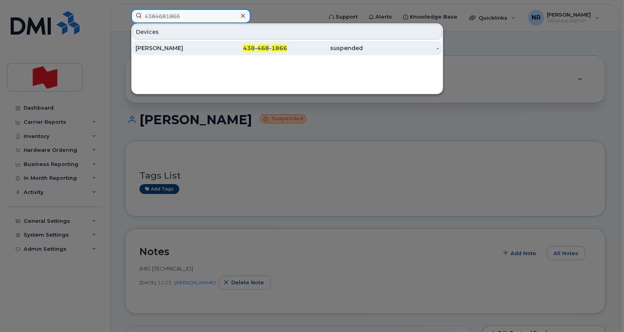
type input "4384681866"
click at [150, 46] on div "[PERSON_NAME]" at bounding box center [173, 48] width 76 height 8
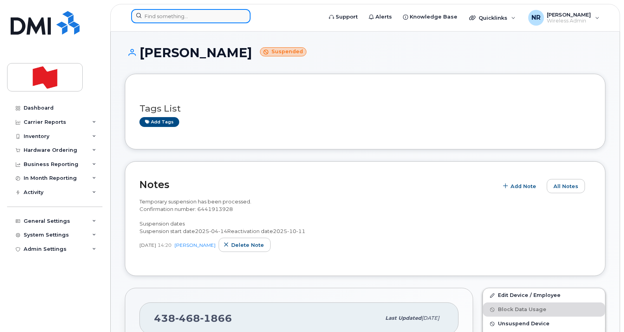
click at [212, 16] on input at bounding box center [190, 16] width 119 height 14
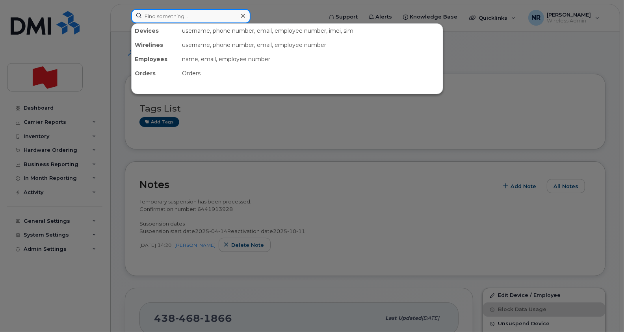
paste input "4384663673"
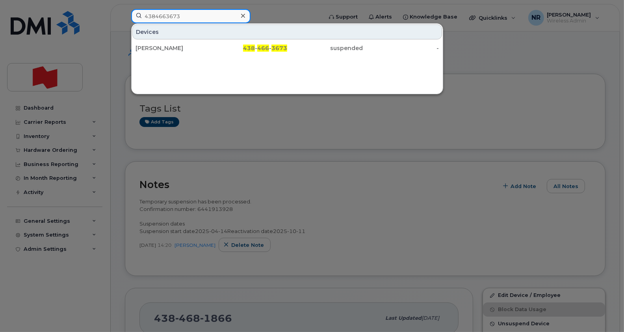
drag, startPoint x: 214, startPoint y: 16, endPoint x: 5, endPoint y: 3, distance: 209.5
click at [125, 9] on div "4384663673 Devices Daniel Plourde 438 - 466 - 3673 suspended -" at bounding box center [224, 17] width 198 height 17
paste input "82687"
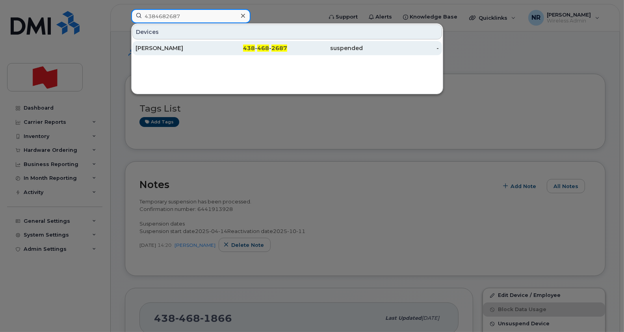
type input "4384682687"
click at [164, 45] on div "Catherine Beauchamp" at bounding box center [173, 48] width 76 height 8
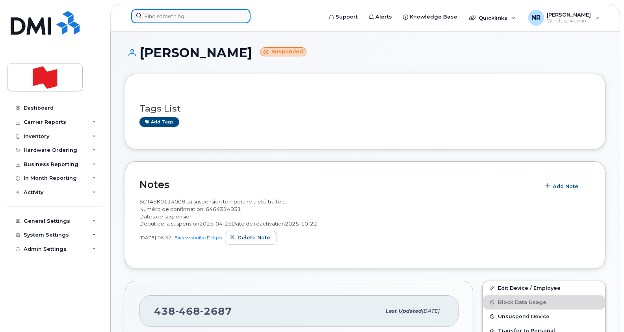
click at [186, 10] on input at bounding box center [190, 16] width 119 height 14
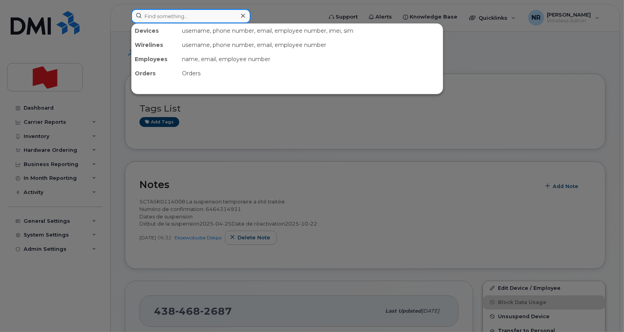
paste input "4384702792"
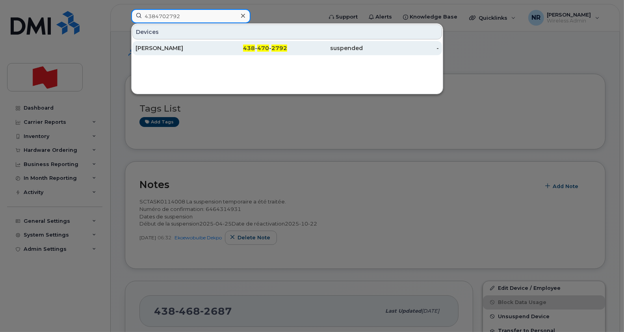
type input "4384702792"
click at [170, 49] on div "Laila Binda Landu" at bounding box center [173, 48] width 76 height 8
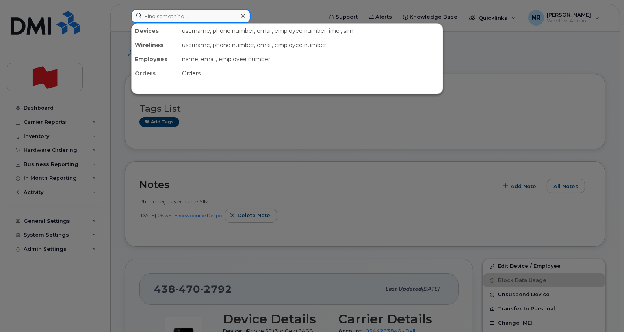
click at [189, 17] on input at bounding box center [190, 16] width 119 height 14
paste input "4384703145"
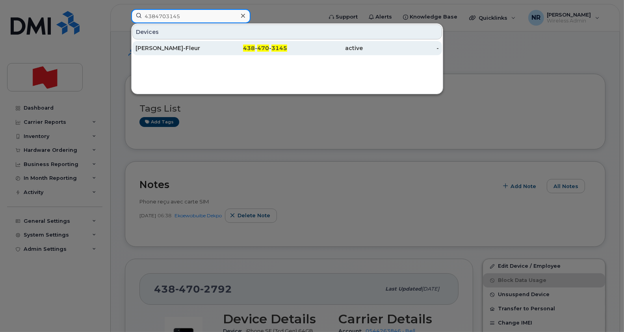
type input "4384703145"
click at [172, 47] on div "[PERSON_NAME]-Fleur" at bounding box center [173, 48] width 76 height 8
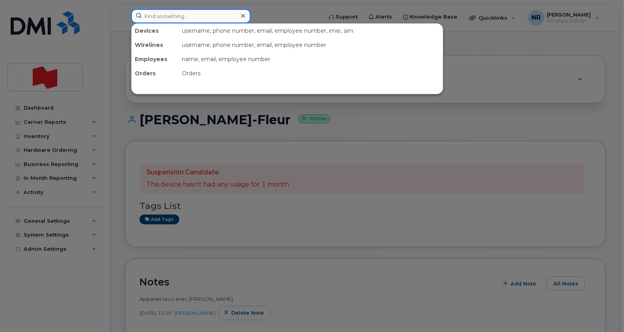
click at [177, 15] on input at bounding box center [190, 16] width 119 height 14
paste input "4384703661"
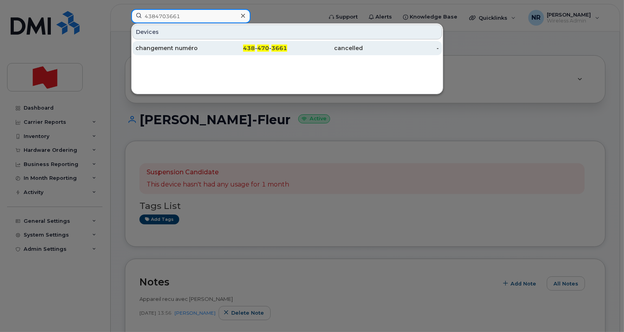
type input "4384703661"
click at [167, 44] on div "changement numéro" at bounding box center [173, 48] width 76 height 8
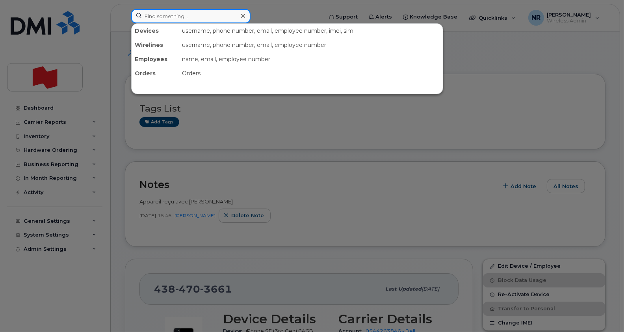
click at [181, 19] on input at bounding box center [190, 16] width 119 height 14
paste input "4384706189"
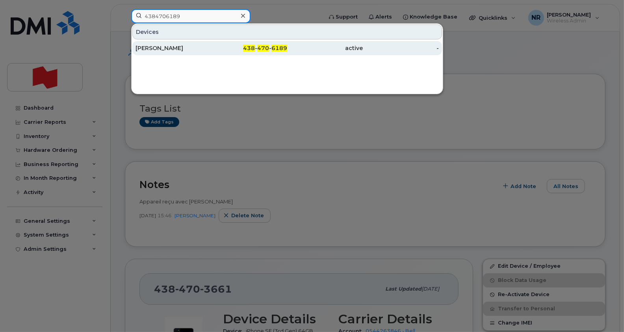
type input "4384706189"
click at [161, 45] on div "[PERSON_NAME]" at bounding box center [173, 48] width 76 height 8
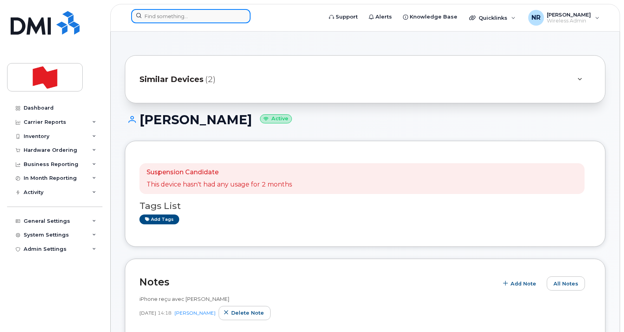
click at [189, 17] on input at bounding box center [190, 16] width 119 height 14
paste input "4384708260"
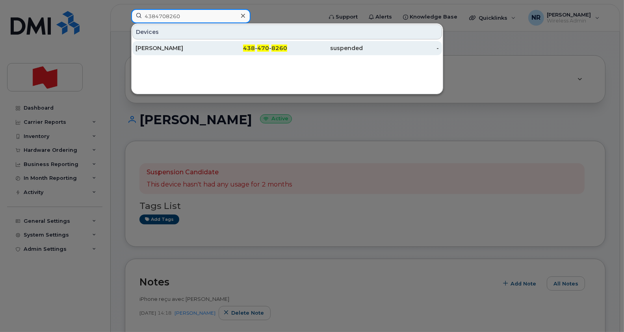
type input "4384708260"
click at [159, 53] on div "[PERSON_NAME]" at bounding box center [173, 48] width 76 height 14
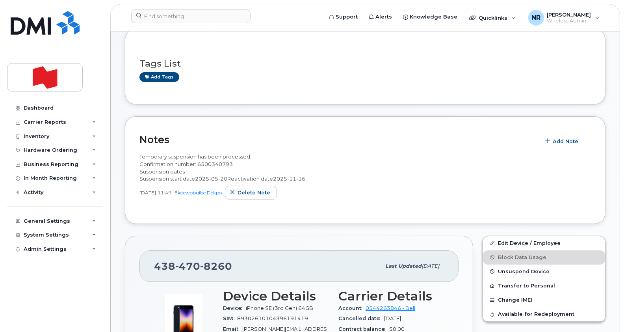
scroll to position [42, 0]
